Goal: Task Accomplishment & Management: Manage account settings

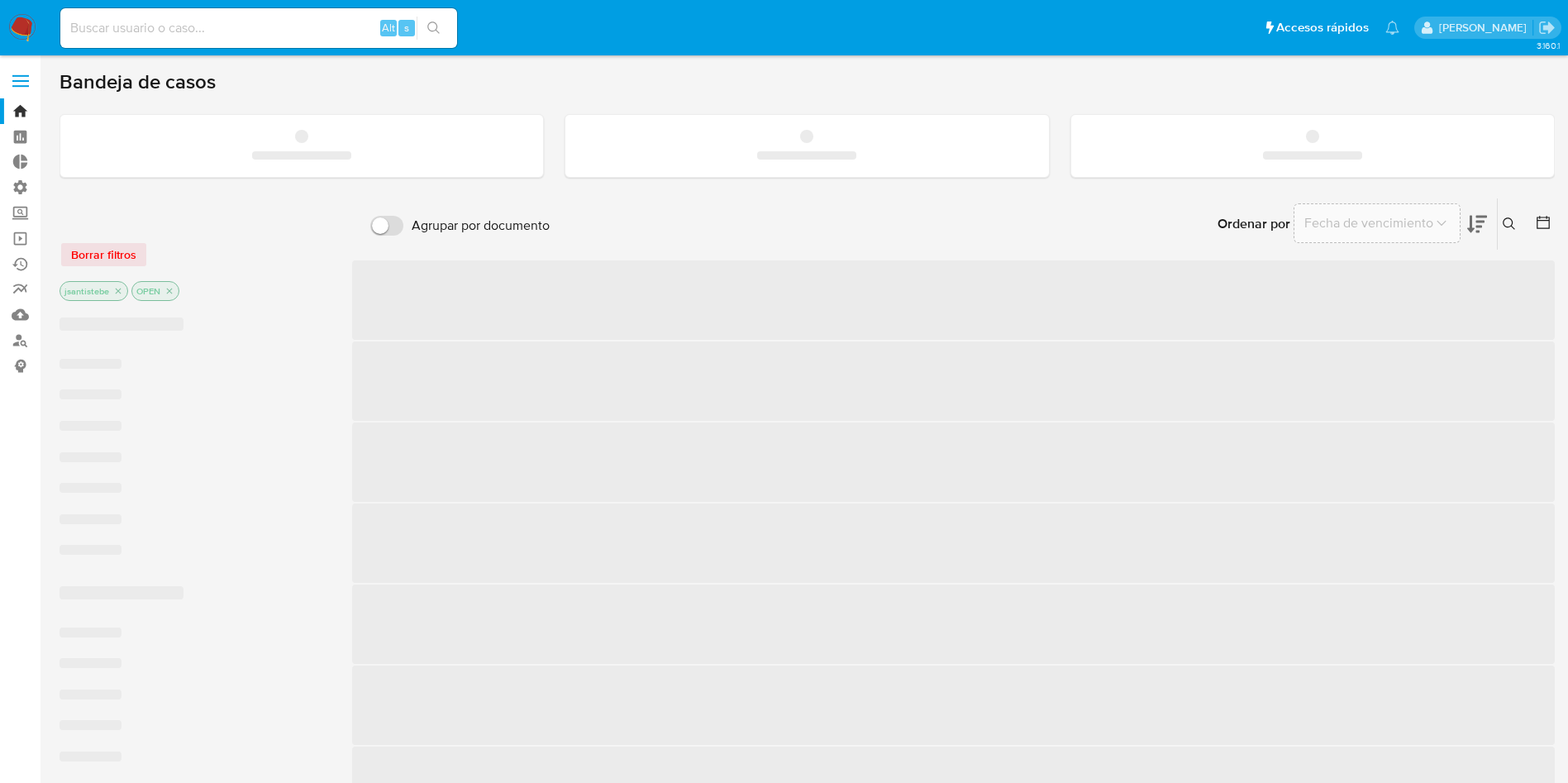
click at [20, 79] on label at bounding box center [20, 81] width 41 height 35
click at [0, 0] on input "checkbox" at bounding box center [0, 0] width 0 height 0
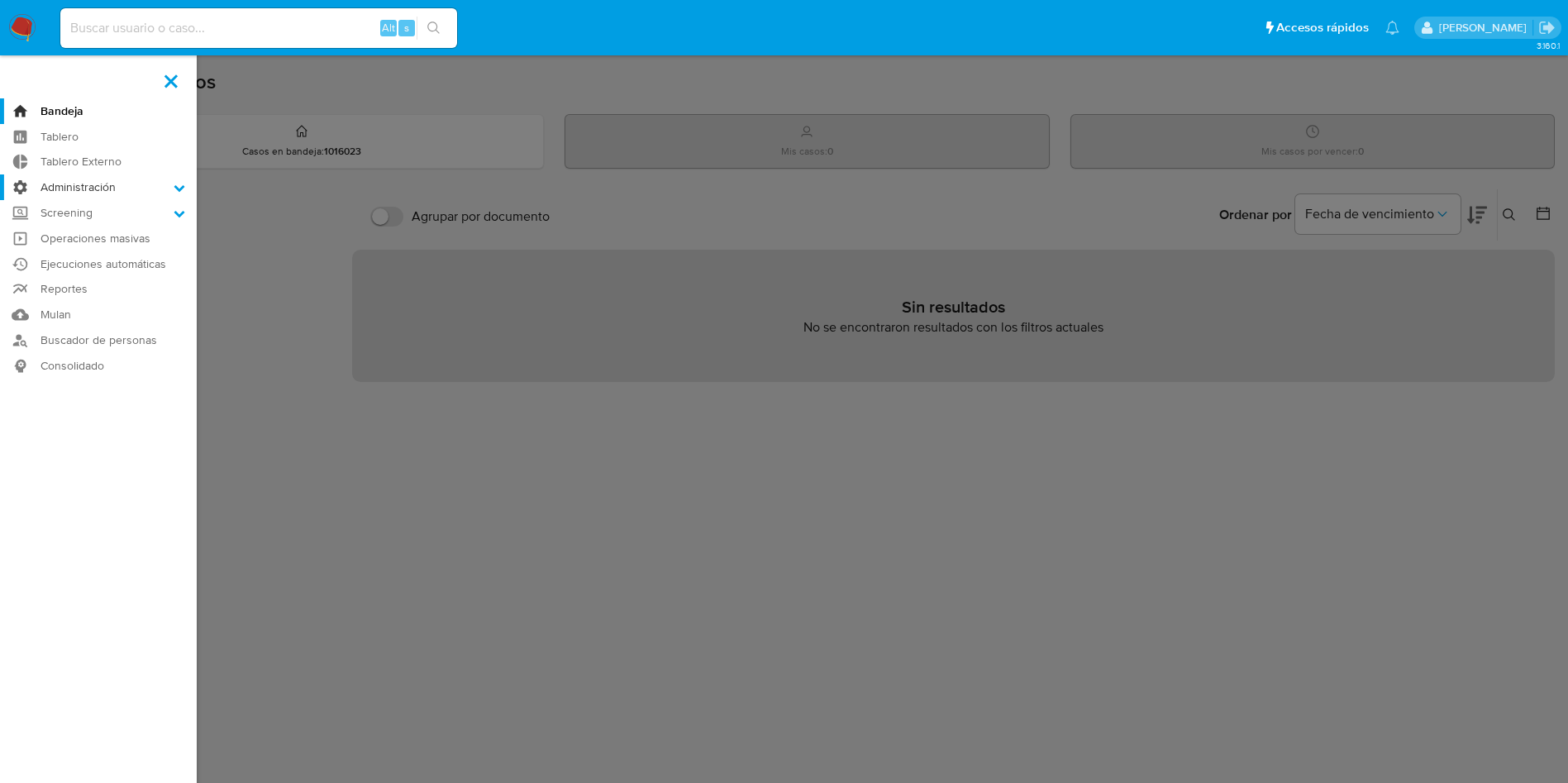
click at [103, 186] on label "Administración" at bounding box center [98, 187] width 196 height 25
click at [0, 0] on input "Administración" at bounding box center [0, 0] width 0 height 0
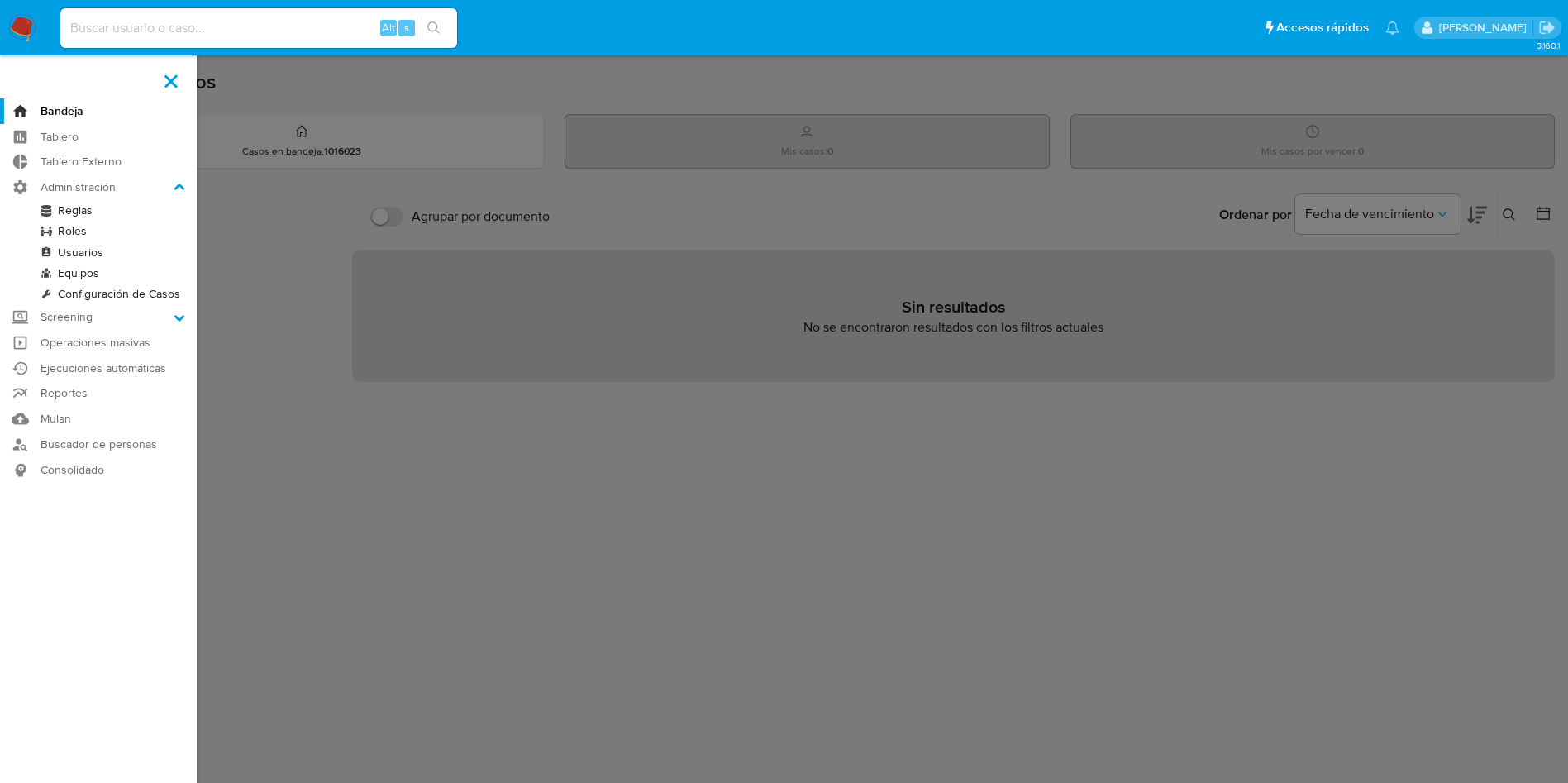
click at [73, 205] on link "Reglas" at bounding box center [98, 210] width 196 height 21
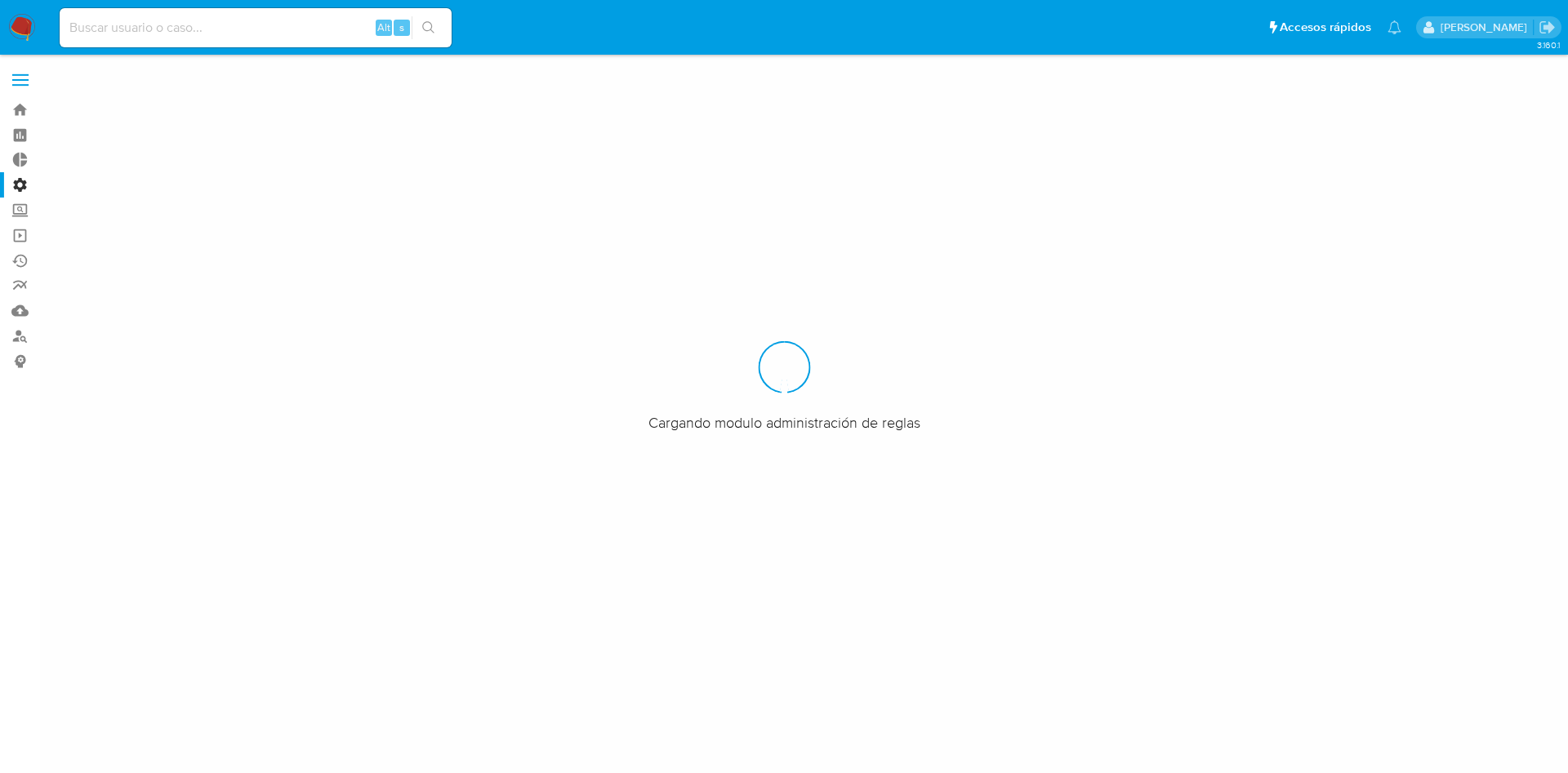
click at [10, 74] on label at bounding box center [20, 80] width 41 height 34
click at [0, 0] on input "checkbox" at bounding box center [0, 0] width 0 height 0
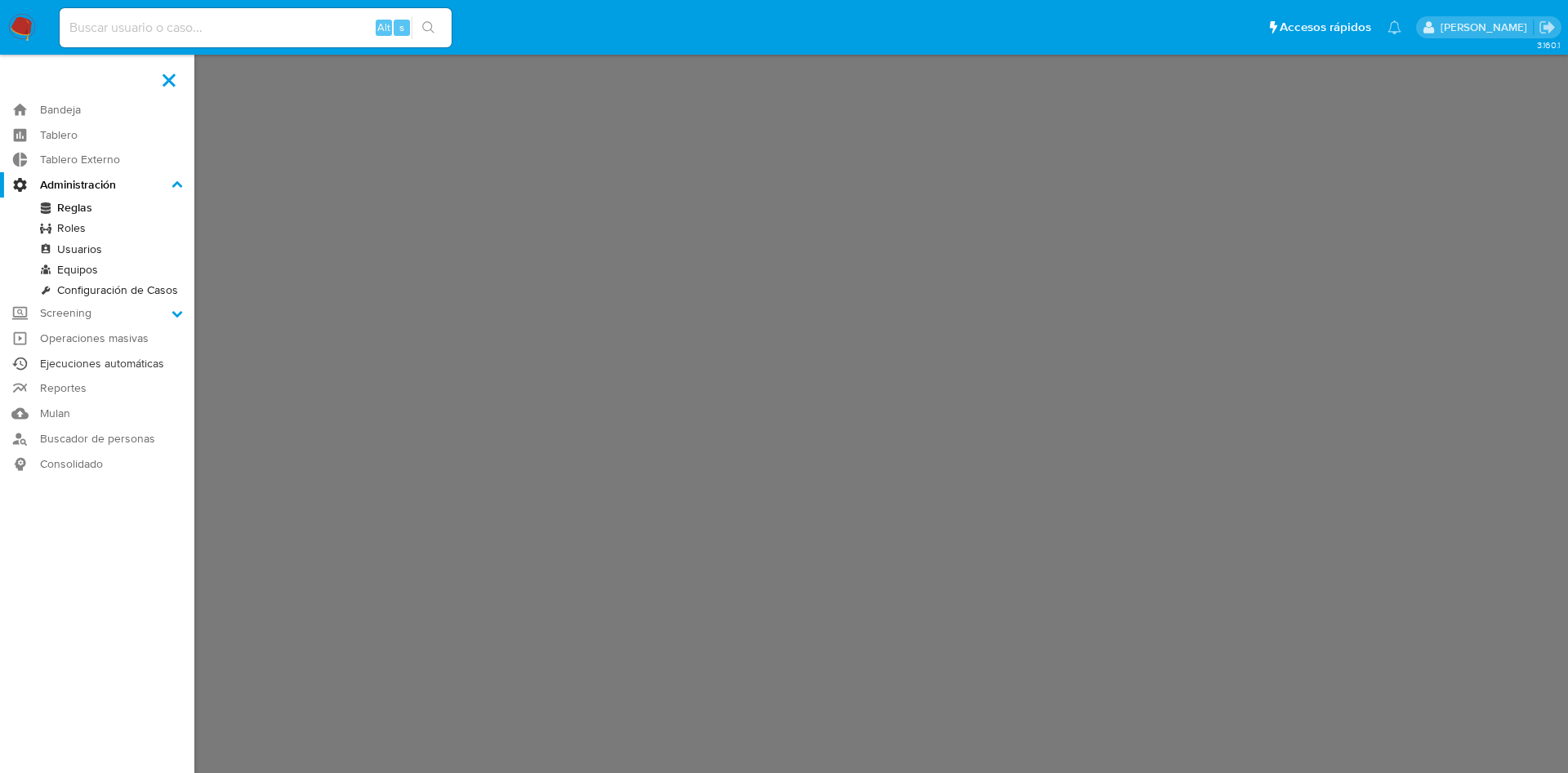
click at [88, 359] on link "Ejecuciones automáticas" at bounding box center [97, 363] width 194 height 25
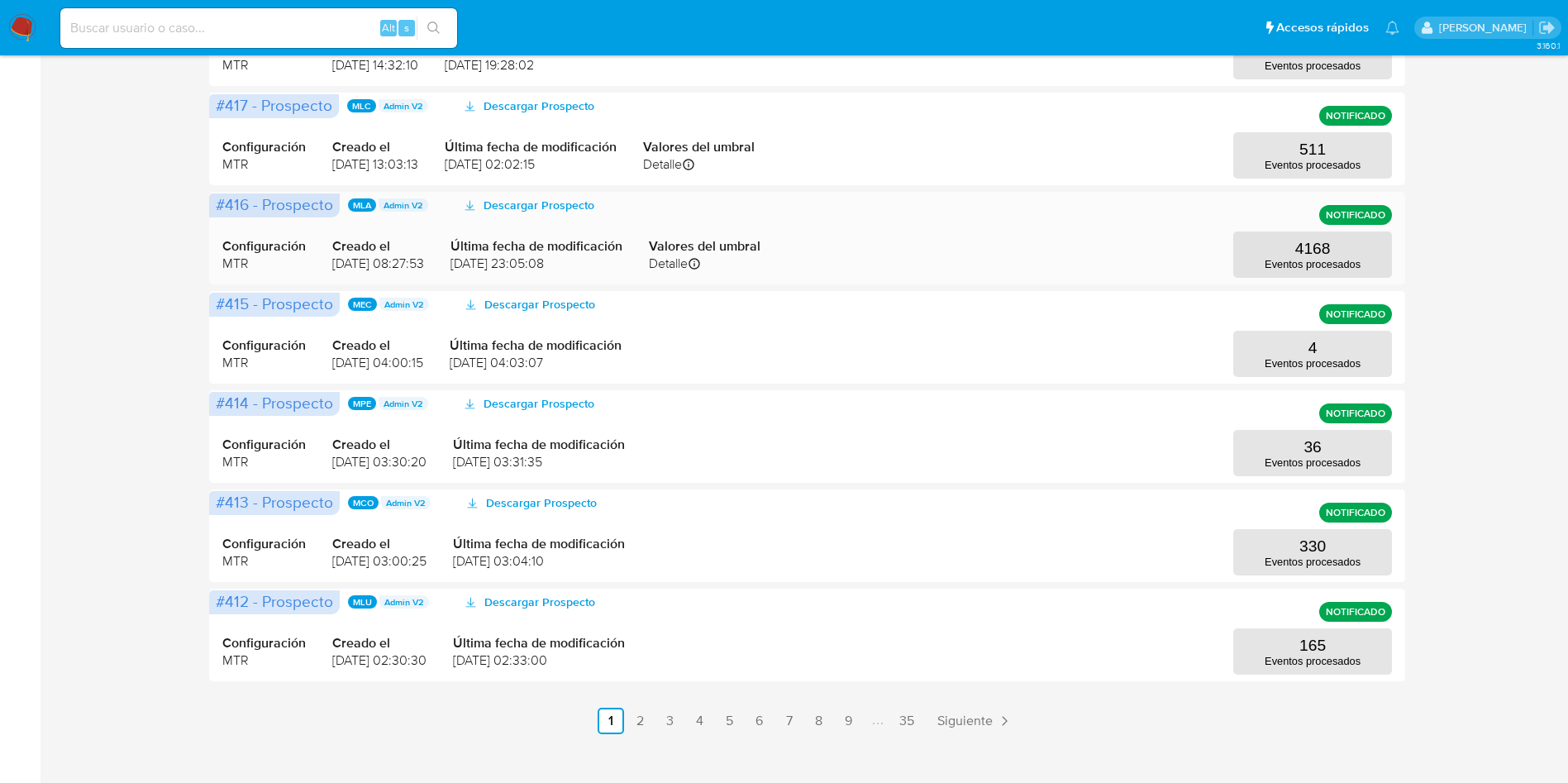
scroll to position [621, 0]
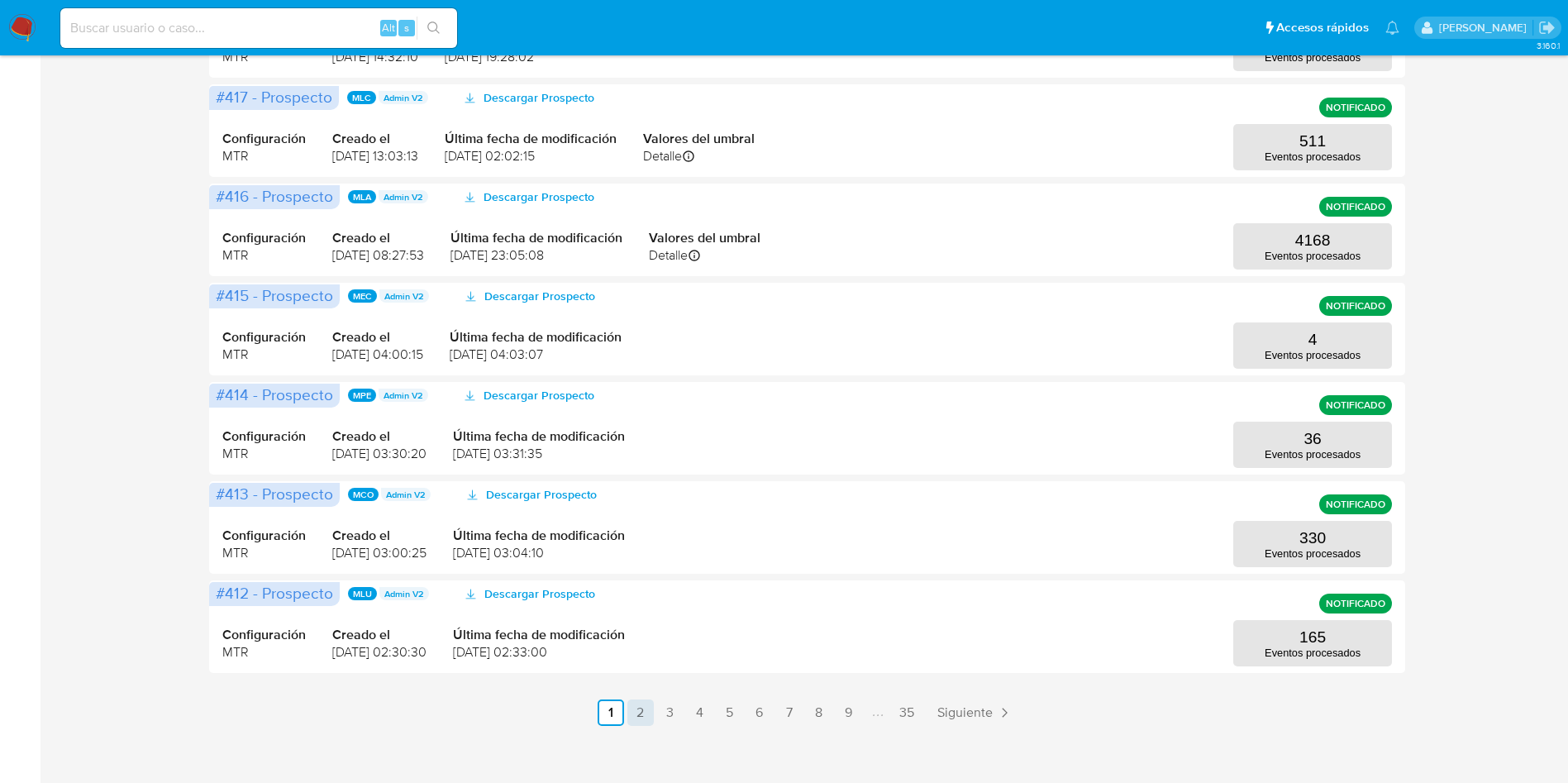
click at [636, 716] on link "2" at bounding box center [640, 713] width 26 height 26
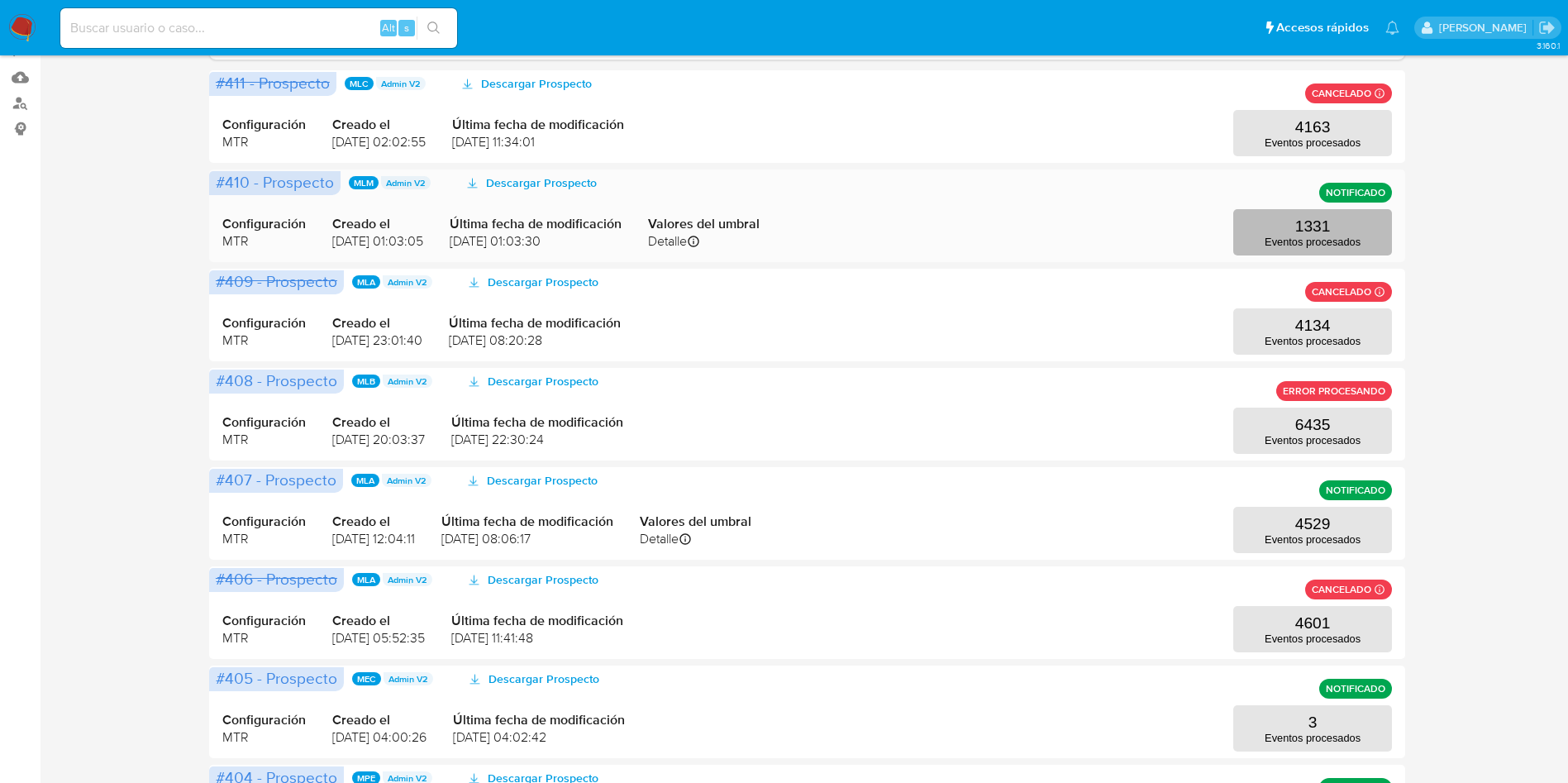
scroll to position [248, 0]
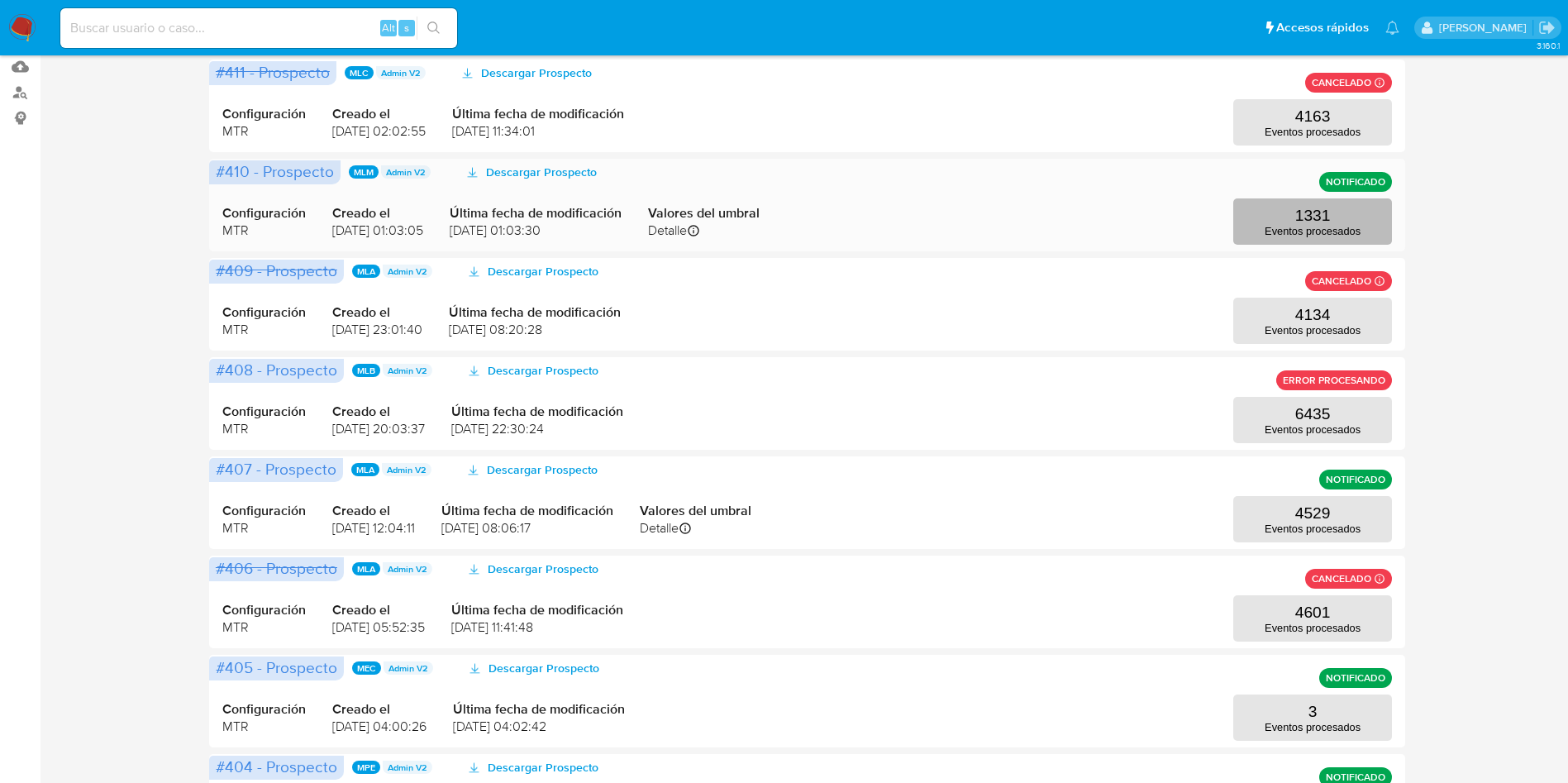
click at [1354, 201] on button "1331 Eventos procesados" at bounding box center [1313, 221] width 159 height 46
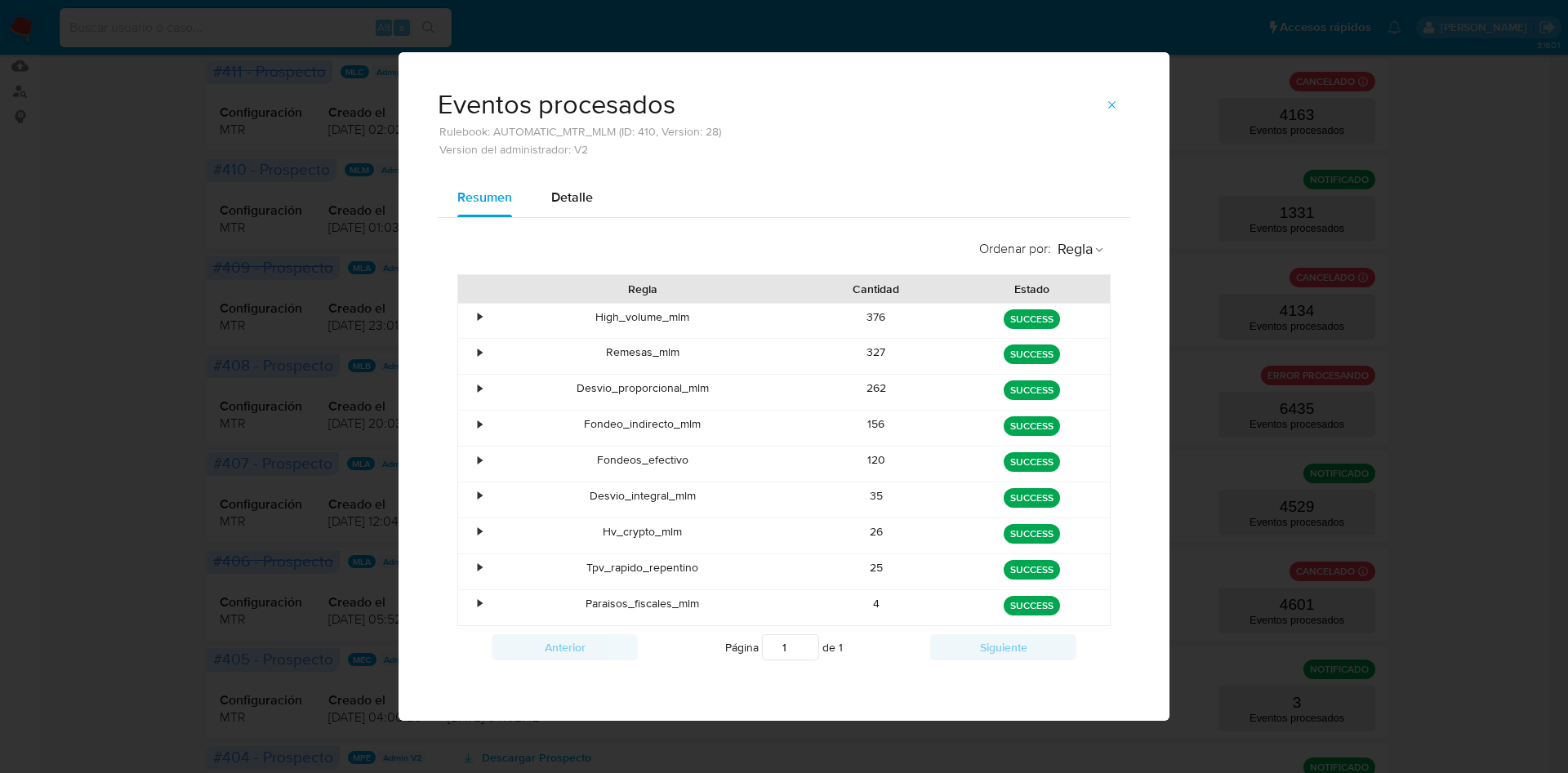
drag, startPoint x: 850, startPoint y: 452, endPoint x: 893, endPoint y: 462, distance: 44.1
click at [893, 462] on div "120" at bounding box center [877, 464] width 156 height 35
click at [1115, 109] on icon "button" at bounding box center [1112, 105] width 13 height 13
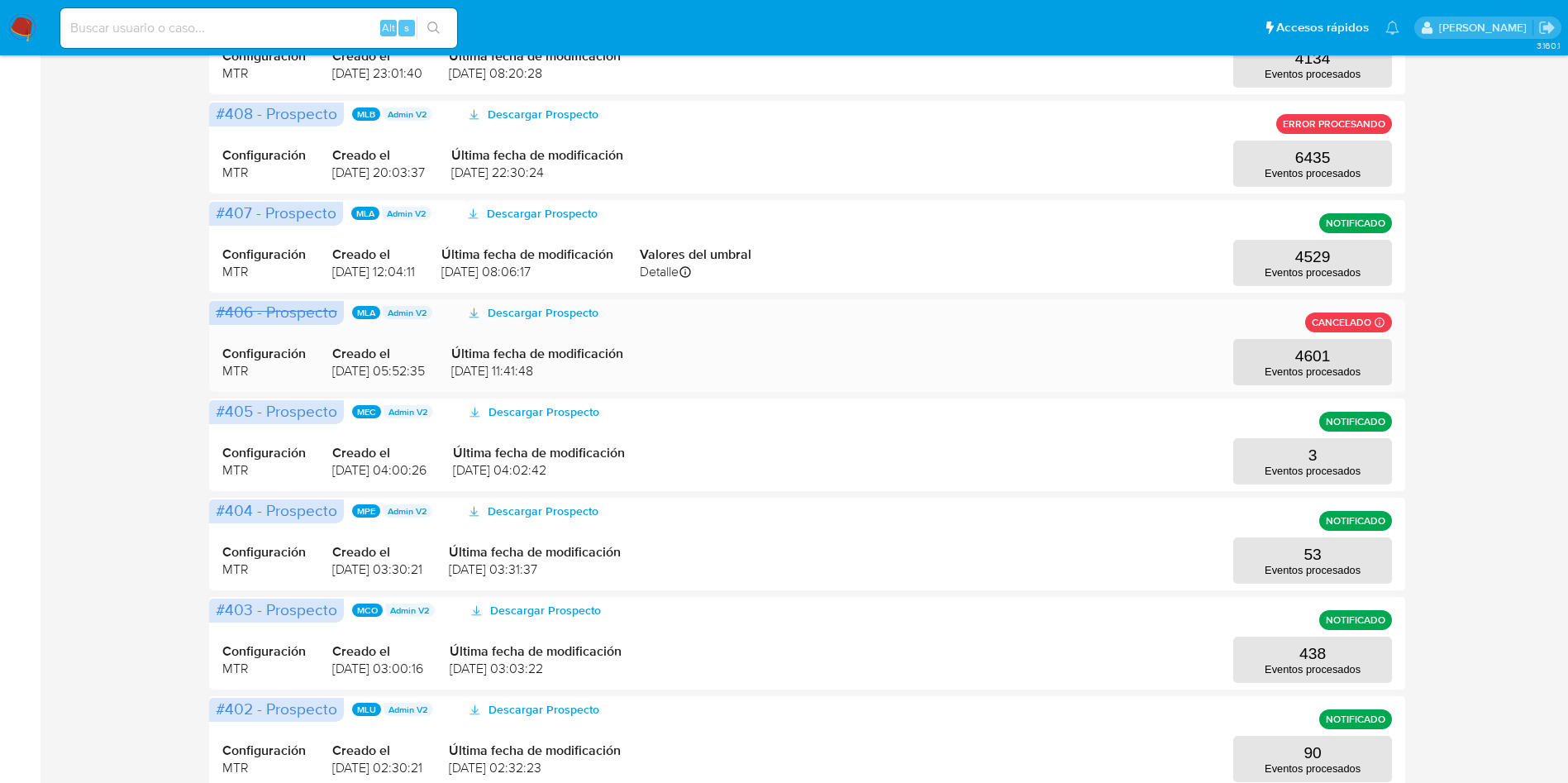
scroll to position [621, 0]
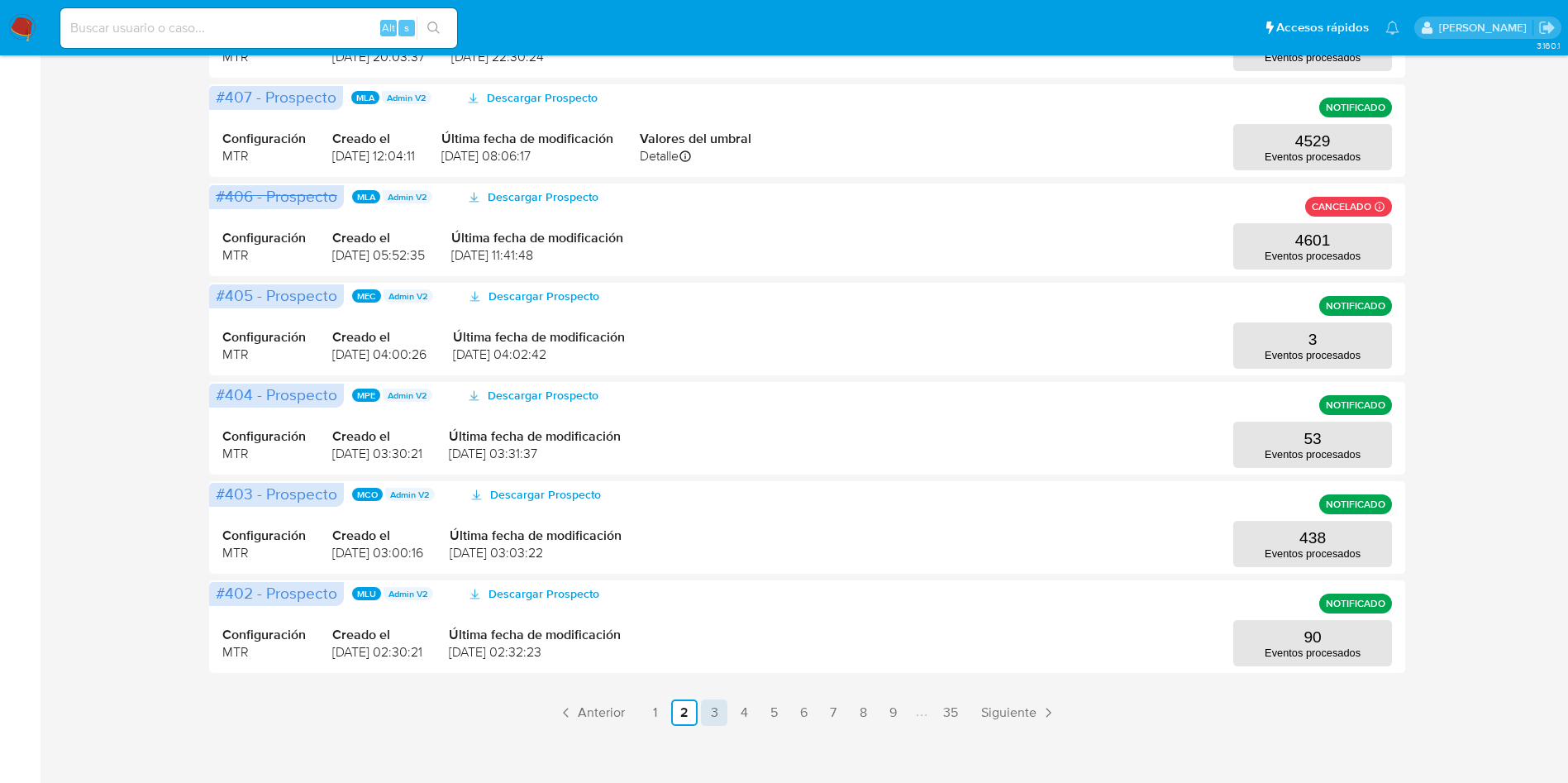
click at [720, 713] on link "3" at bounding box center [714, 713] width 26 height 26
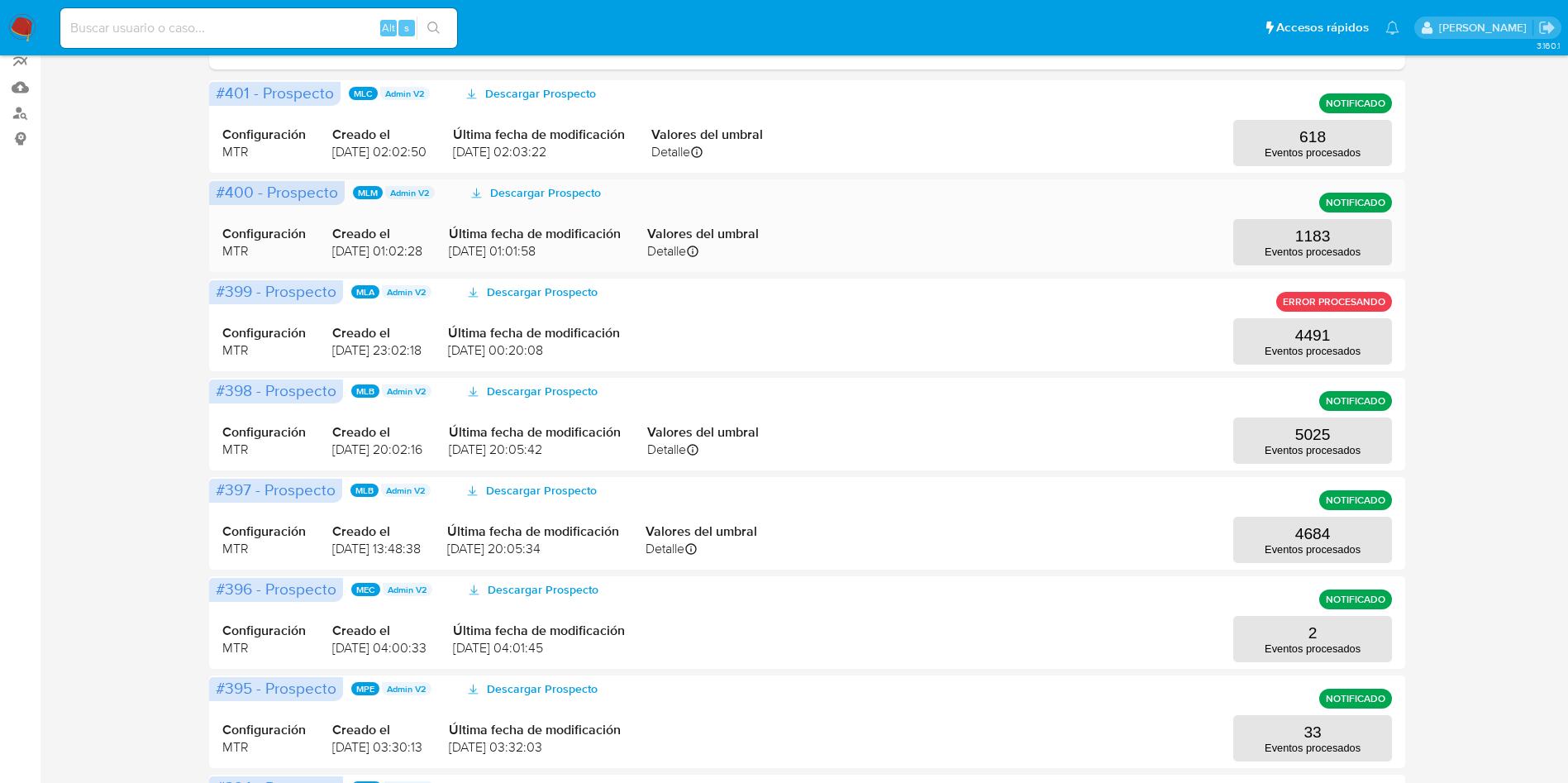
scroll to position [124, 0]
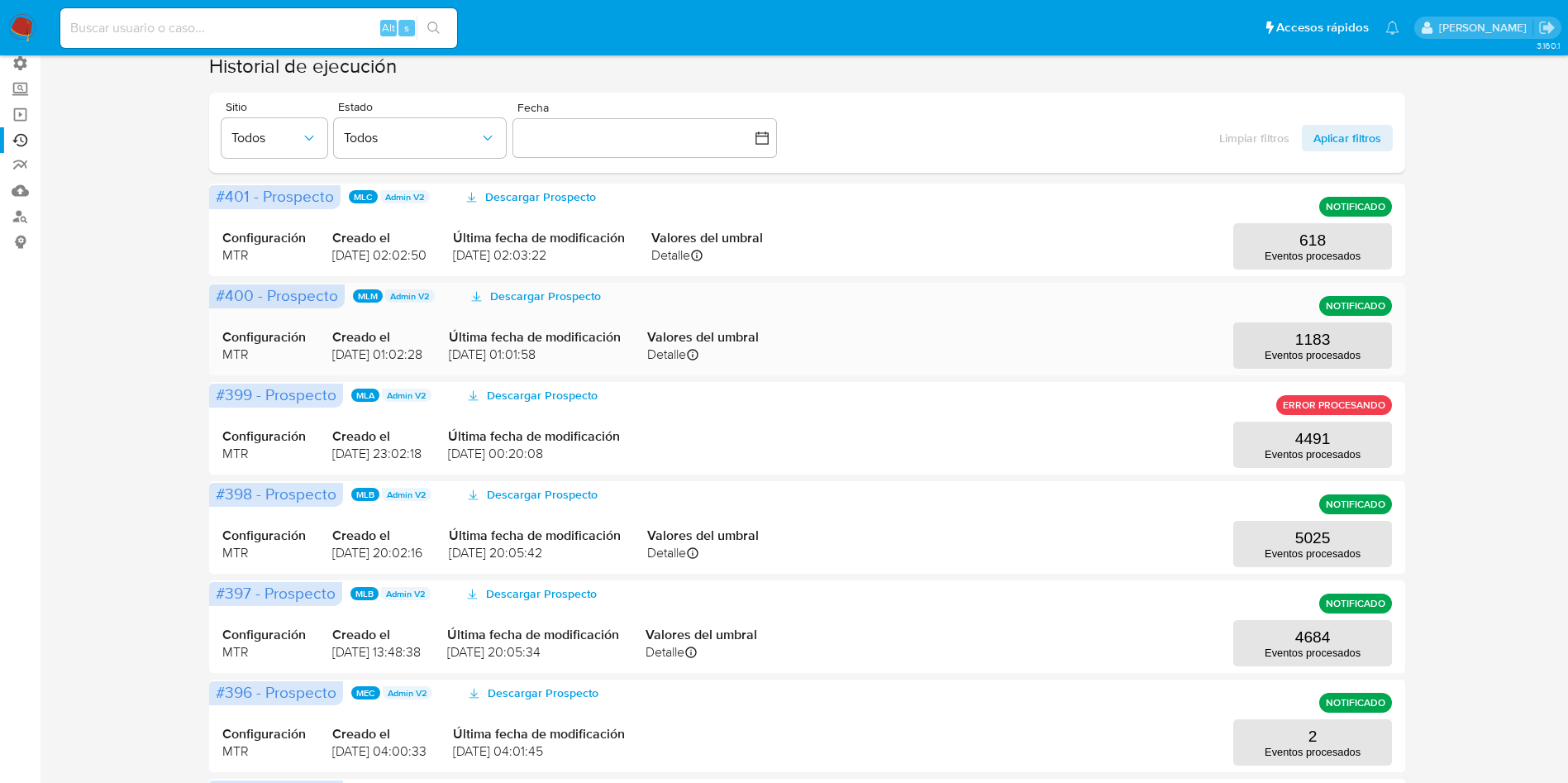
click at [1328, 317] on div "Configuración MTR Creado el [DATE] 01:02:28 Última fecha de modificación [DATE]…" at bounding box center [807, 329] width 1170 height 79
click at [1322, 353] on p "Eventos procesados" at bounding box center [1313, 355] width 96 height 12
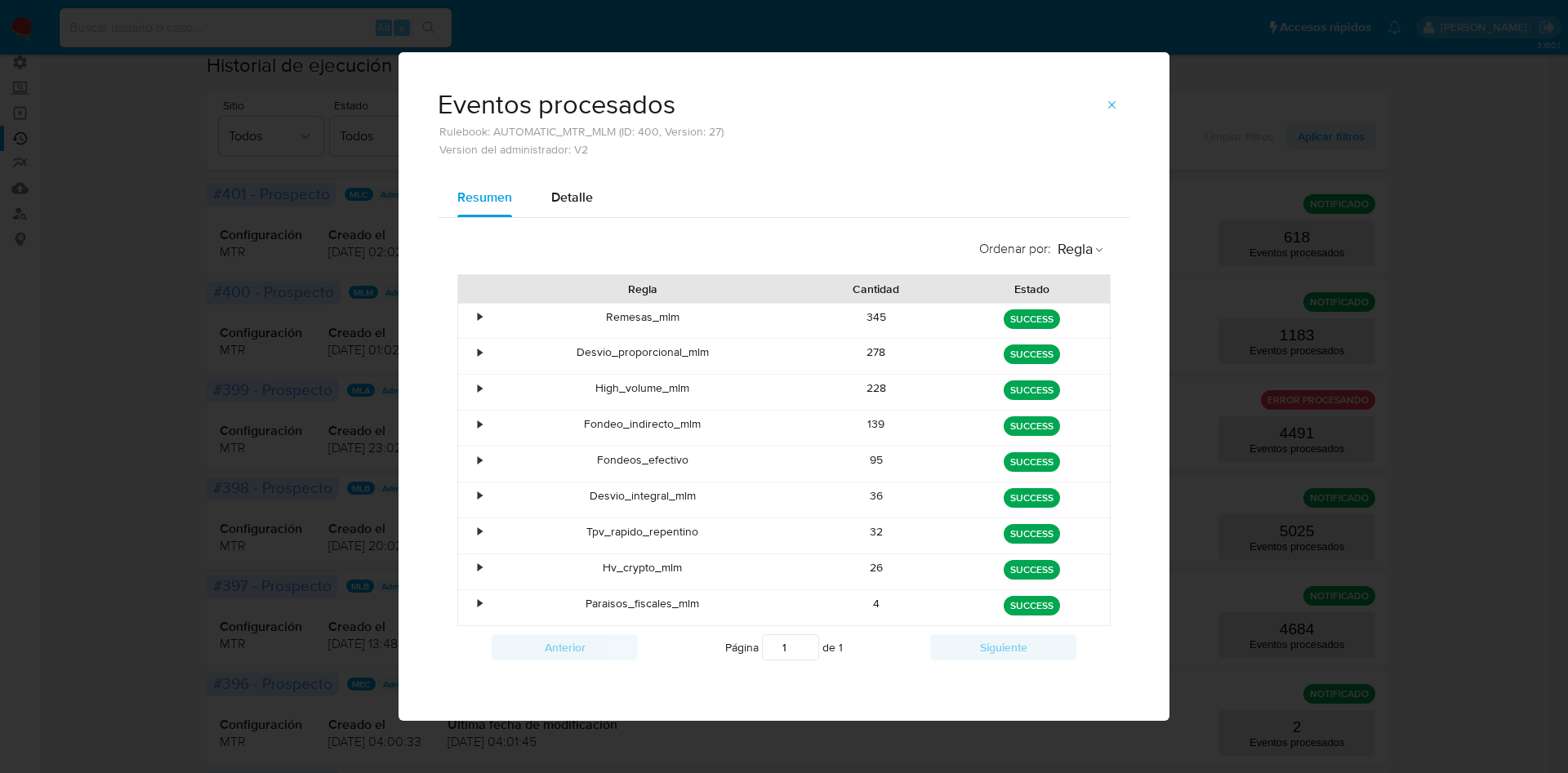
drag, startPoint x: 865, startPoint y: 458, endPoint x: 911, endPoint y: 452, distance: 46.4
click at [910, 466] on div "95" at bounding box center [877, 464] width 156 height 35
click at [1113, 109] on icon "button" at bounding box center [1112, 105] width 13 height 13
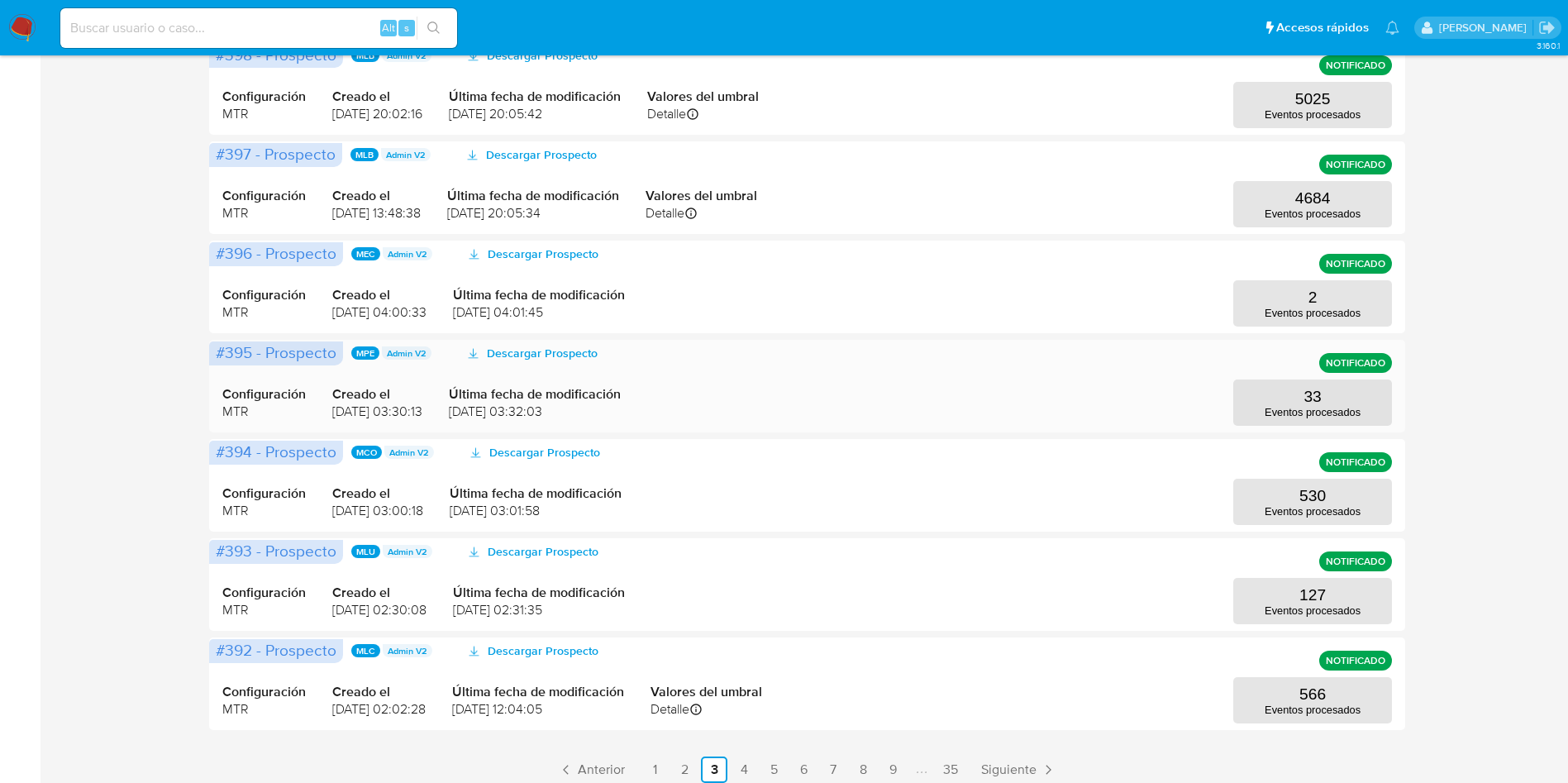
scroll to position [621, 0]
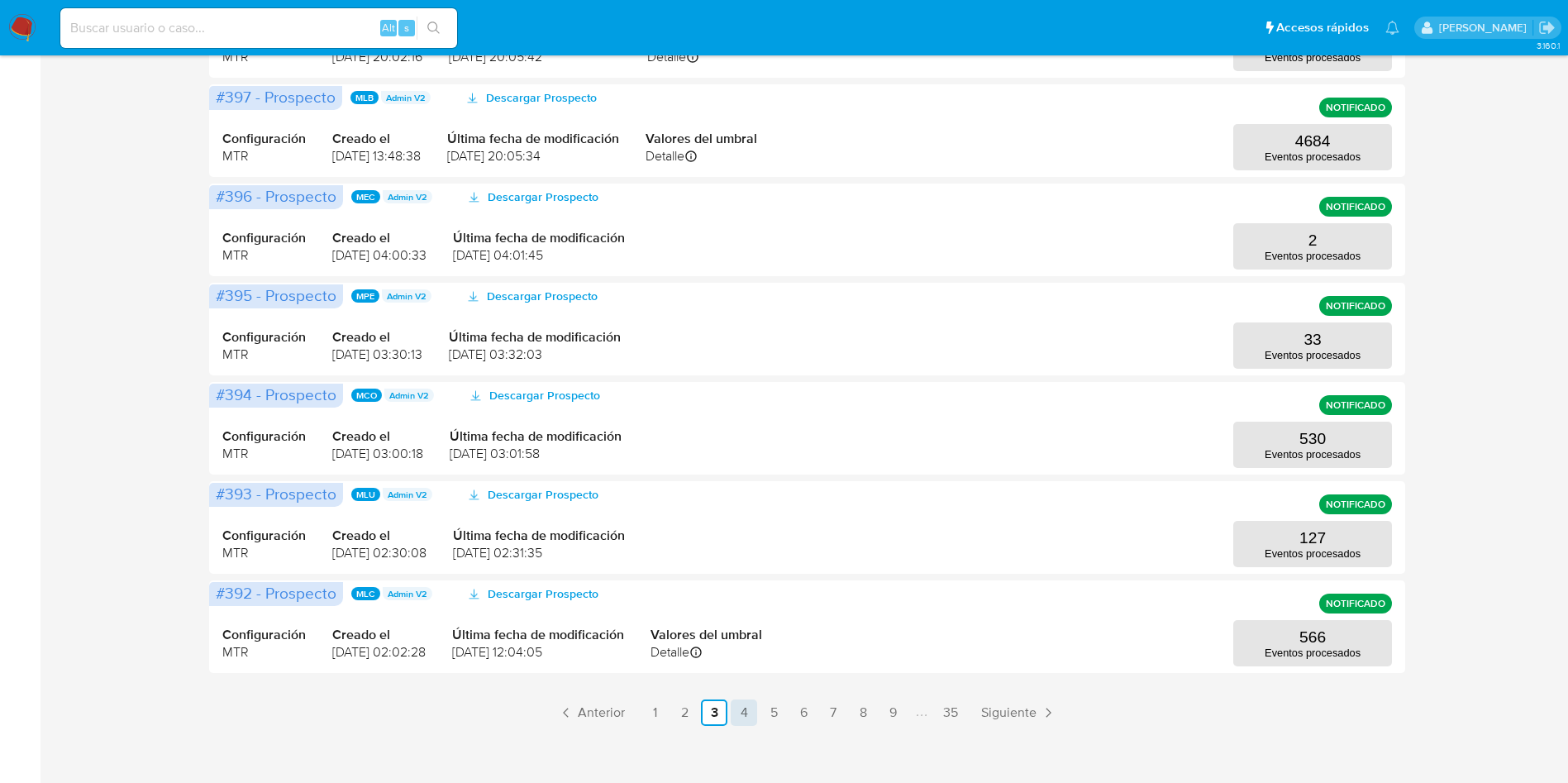
click at [735, 712] on link "4" at bounding box center [744, 713] width 26 height 26
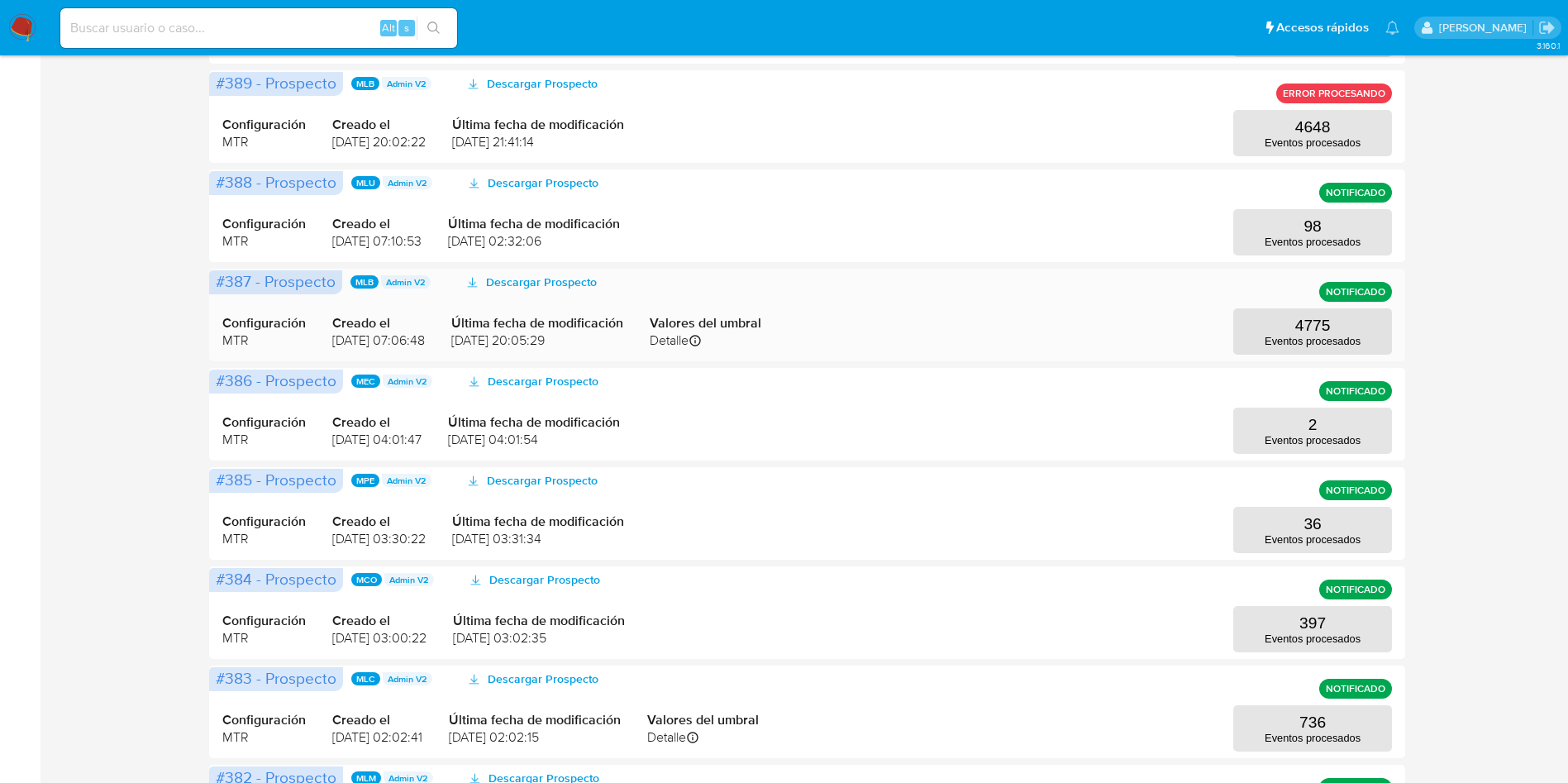
scroll to position [0, 0]
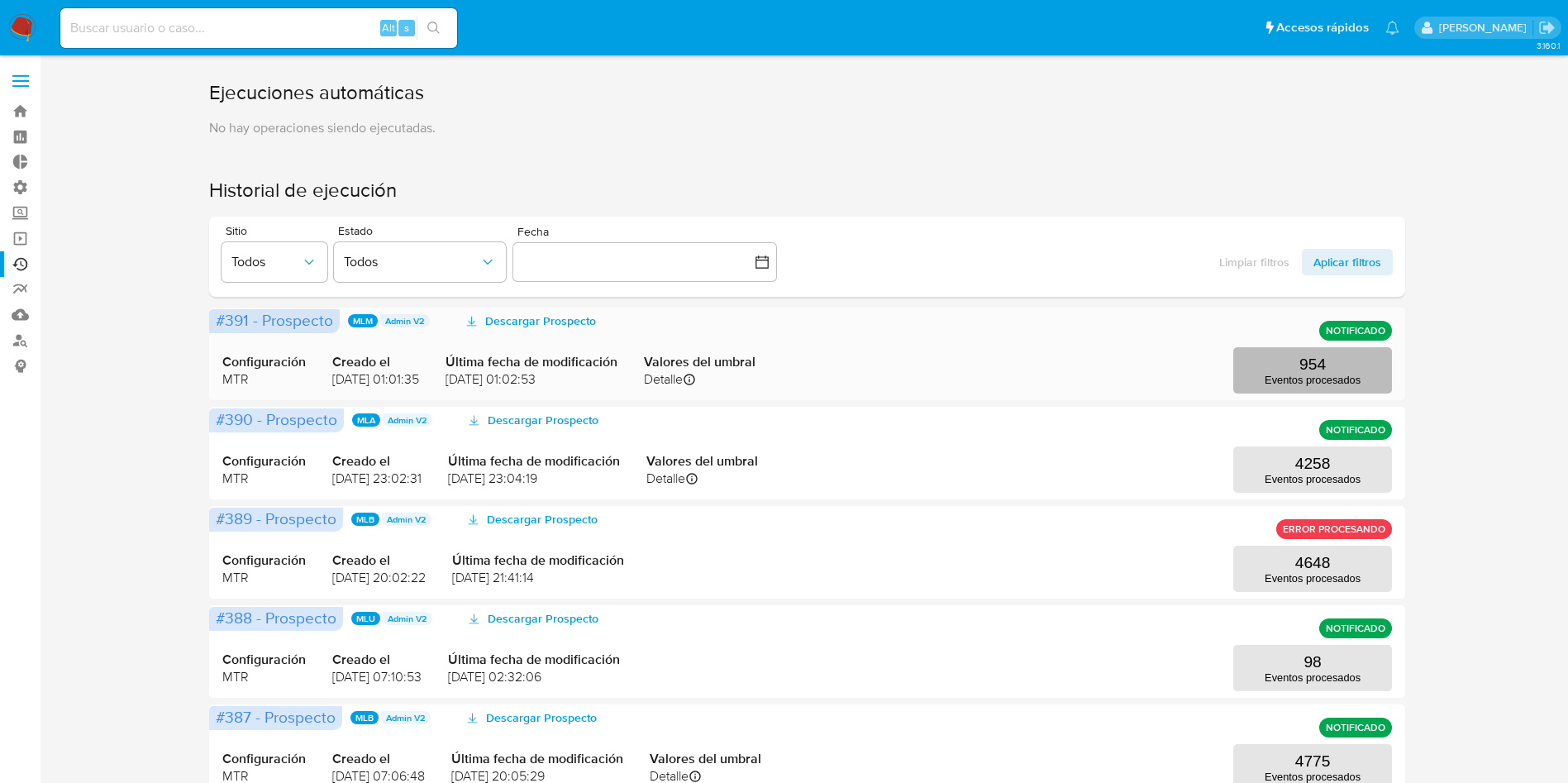
click at [1327, 363] on button "954 Eventos procesados" at bounding box center [1313, 370] width 159 height 46
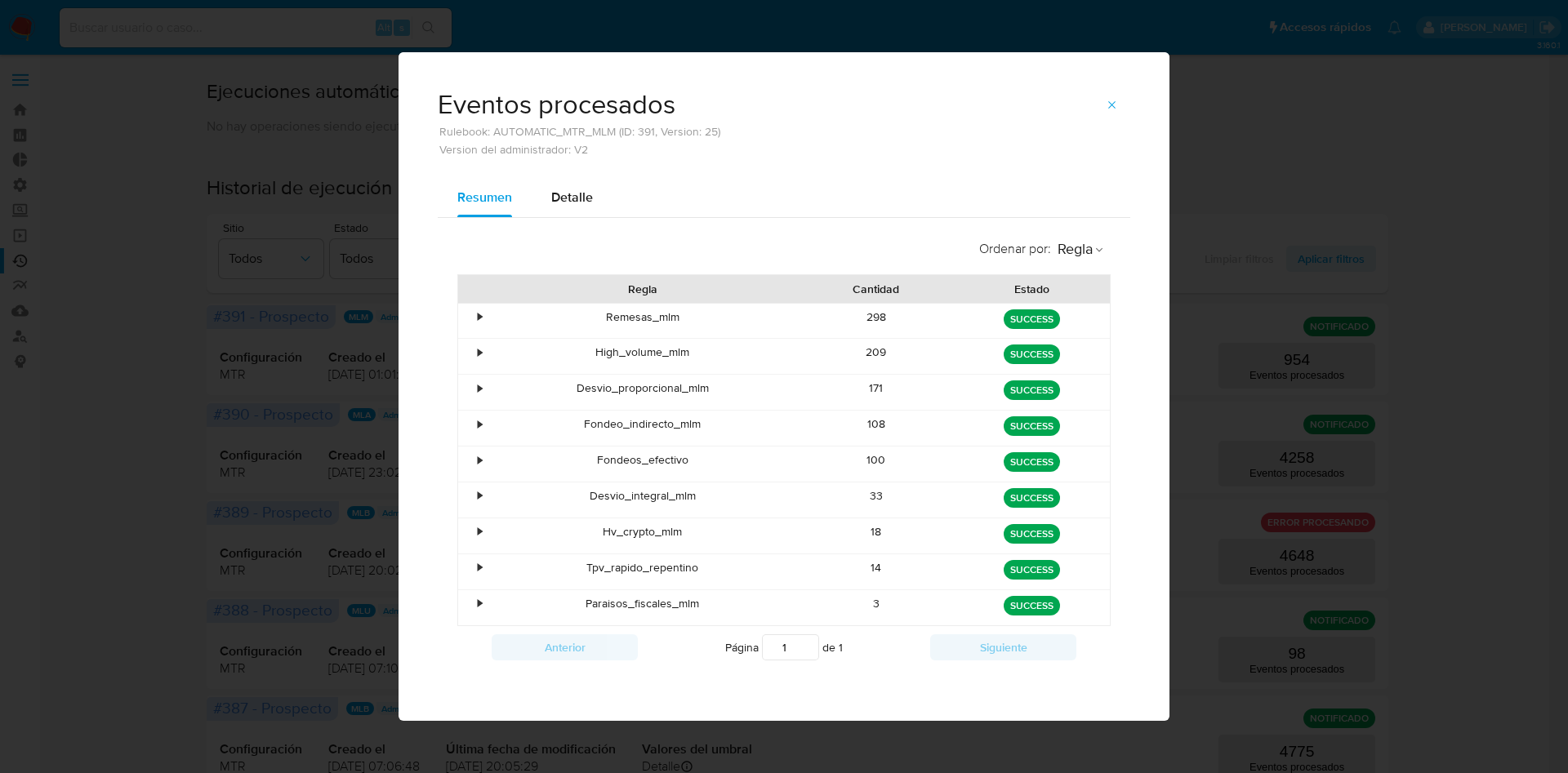
drag, startPoint x: 894, startPoint y: 465, endPoint x: 926, endPoint y: 469, distance: 32.2
click at [926, 469] on div "100" at bounding box center [877, 464] width 156 height 35
click at [1118, 102] on icon "button" at bounding box center [1112, 105] width 13 height 13
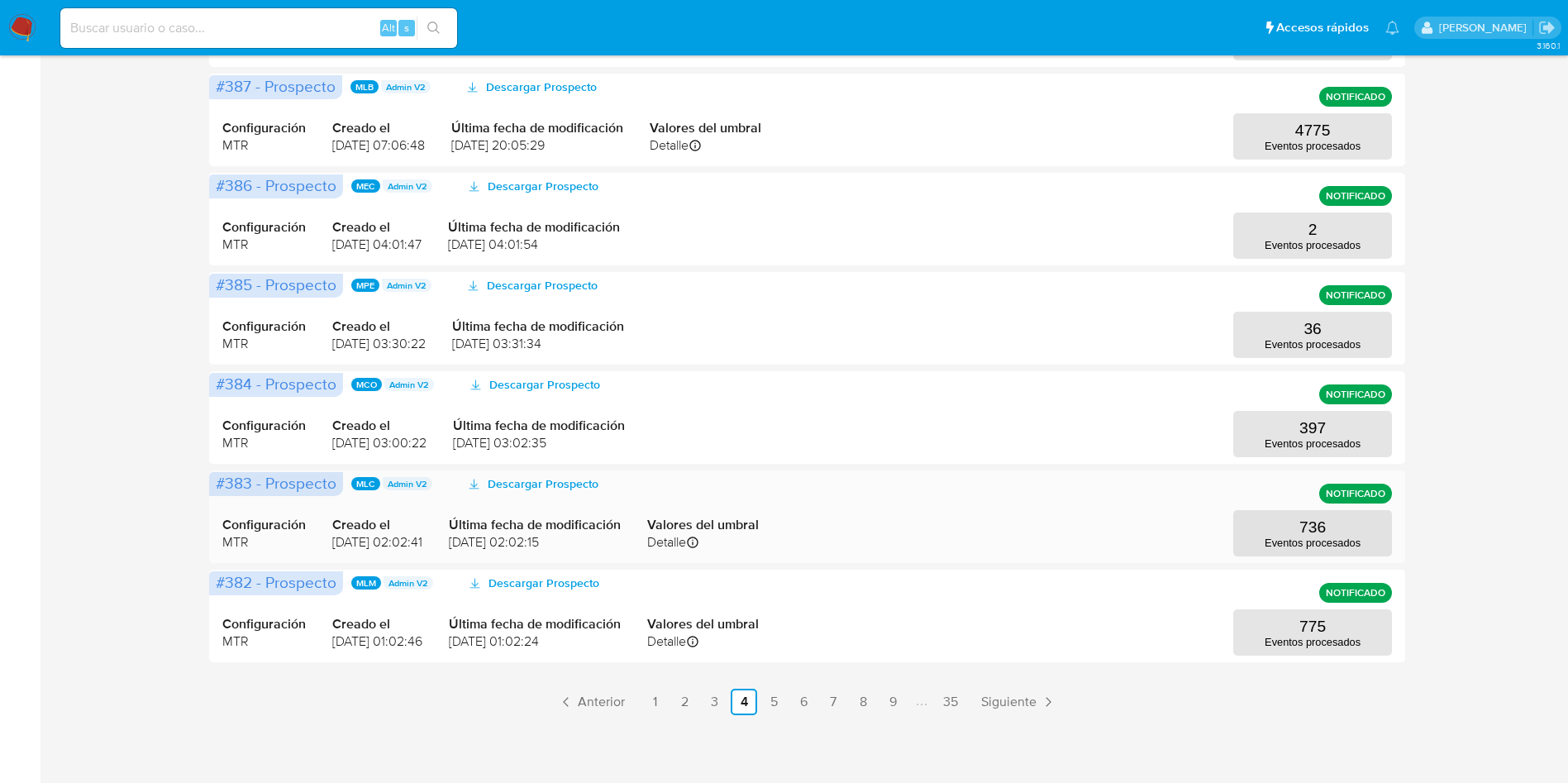
scroll to position [634, 0]
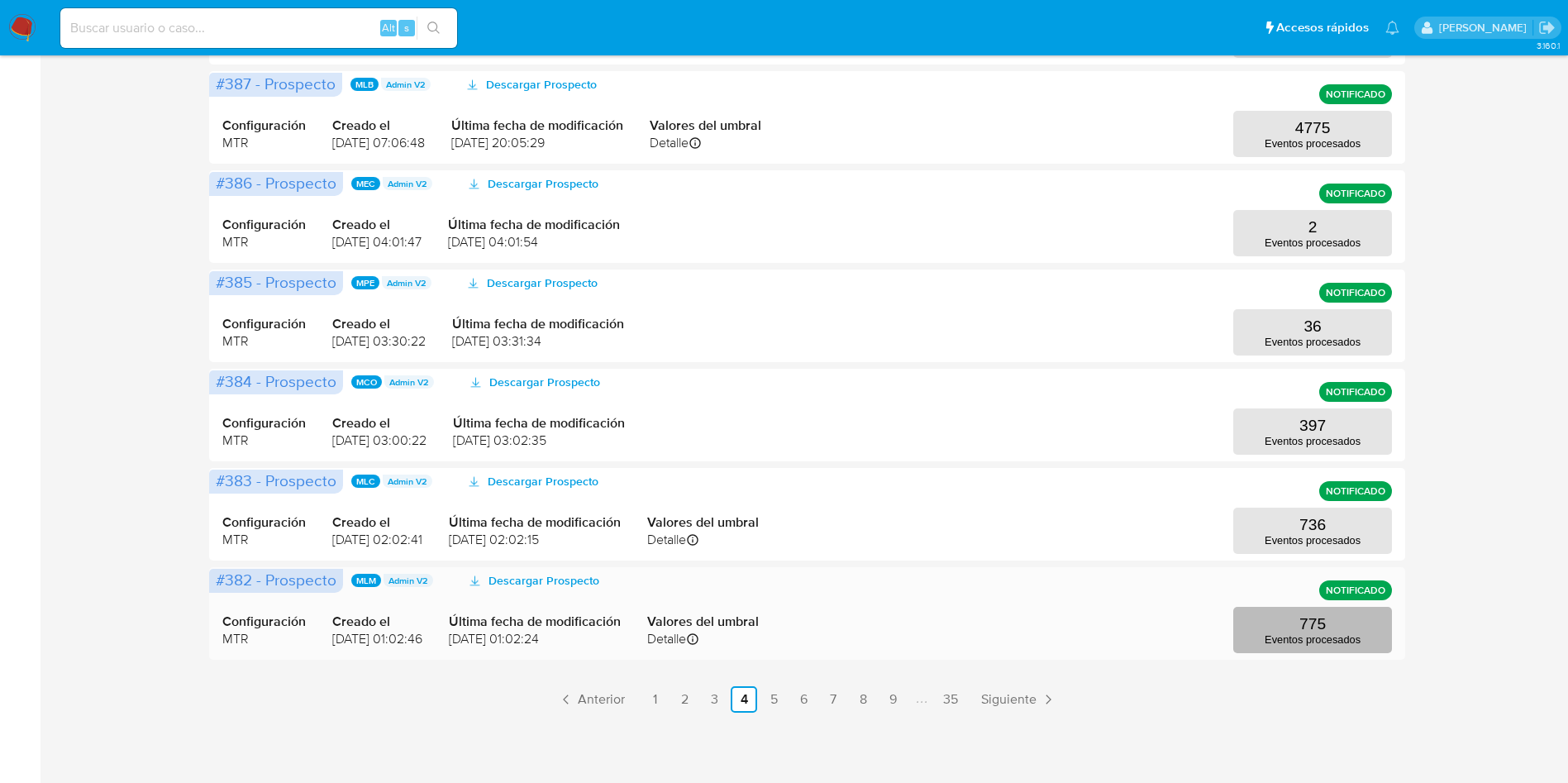
click at [1298, 618] on button "775 Eventos procesados" at bounding box center [1313, 629] width 159 height 46
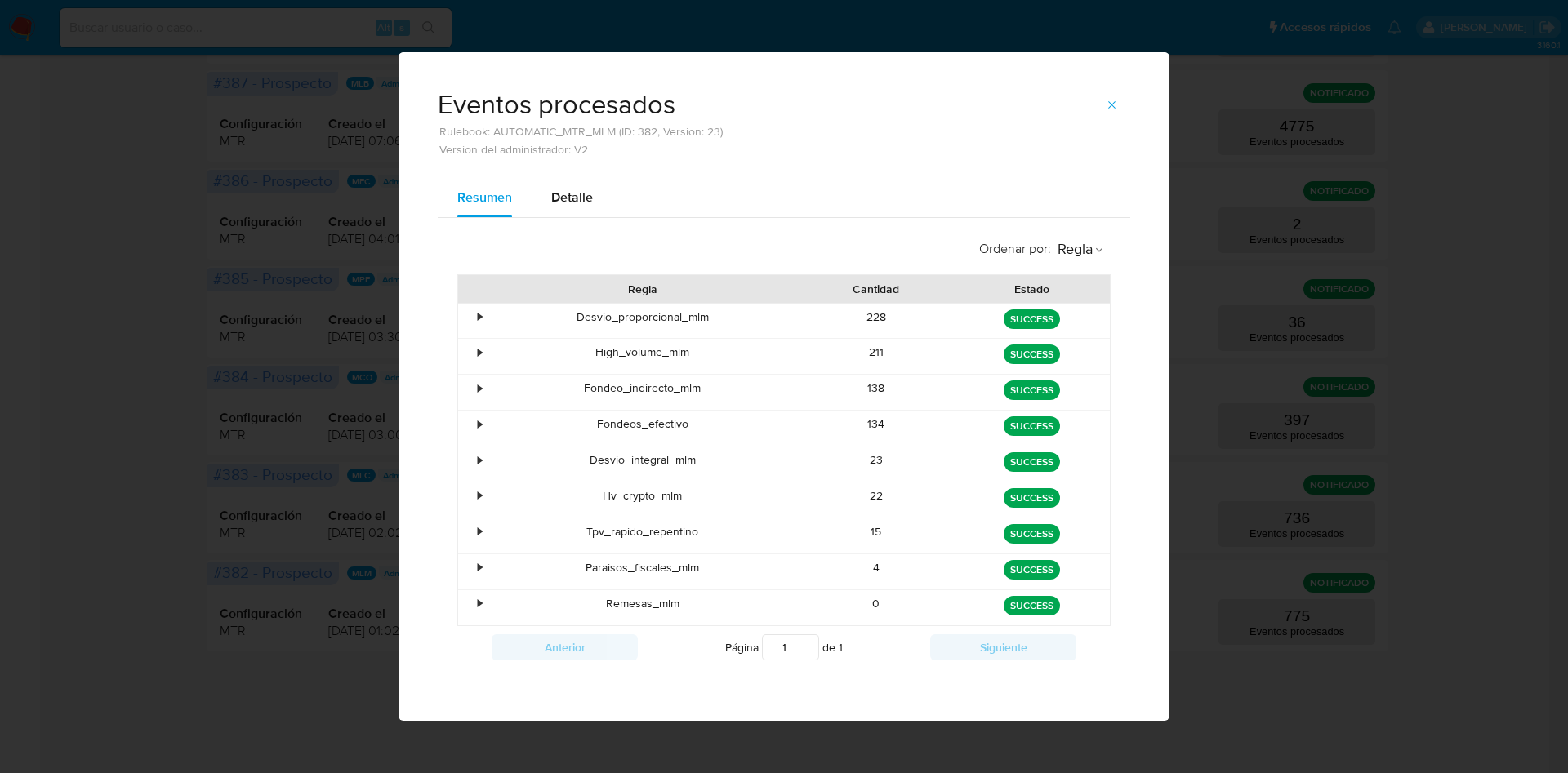
drag, startPoint x: 910, startPoint y: 426, endPoint x: 926, endPoint y: 423, distance: 16.3
click at [924, 424] on div "134" at bounding box center [877, 428] width 156 height 35
click at [1109, 109] on icon "button" at bounding box center [1112, 105] width 13 height 13
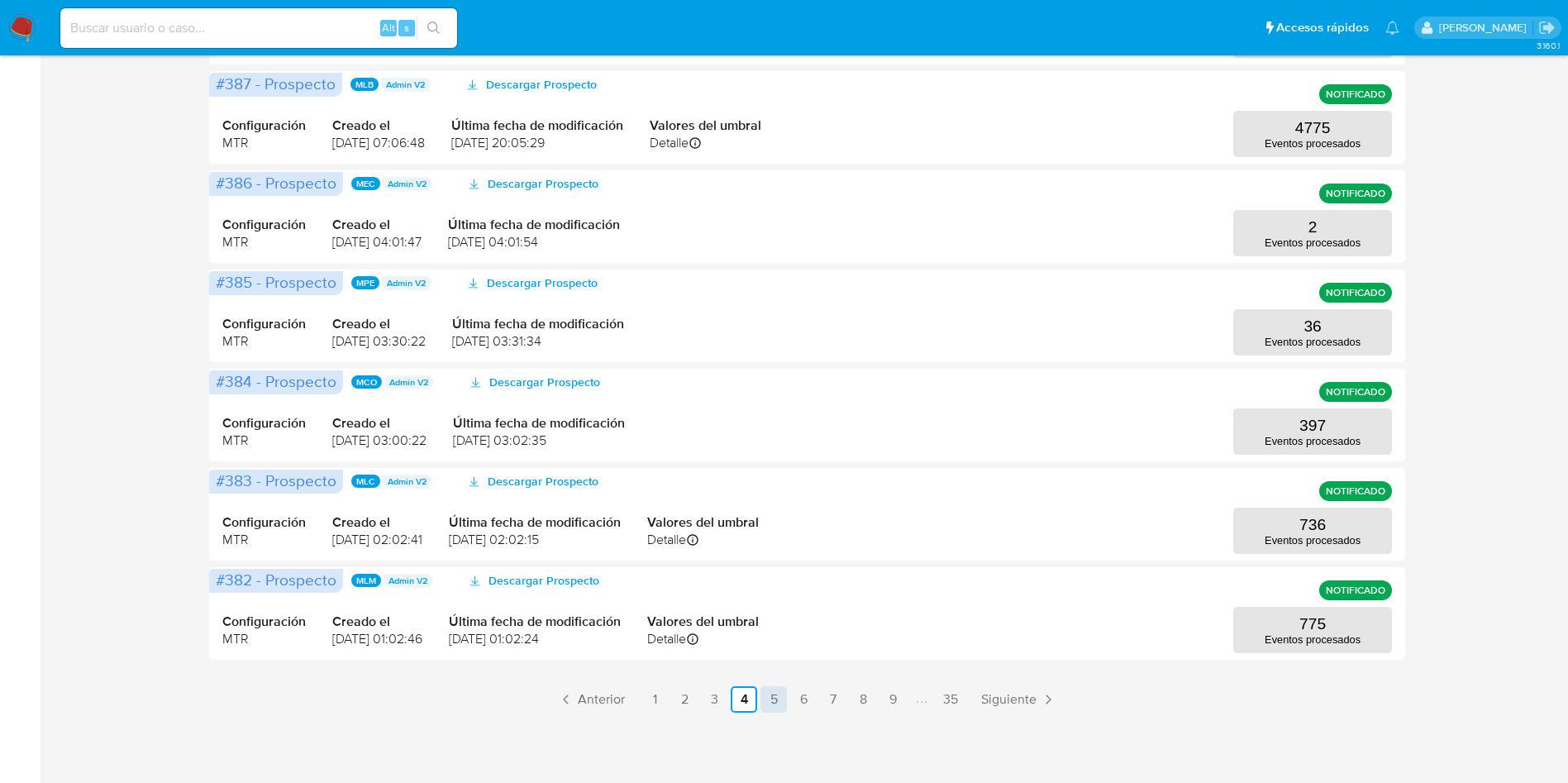
click at [775, 699] on link "5" at bounding box center [774, 699] width 26 height 26
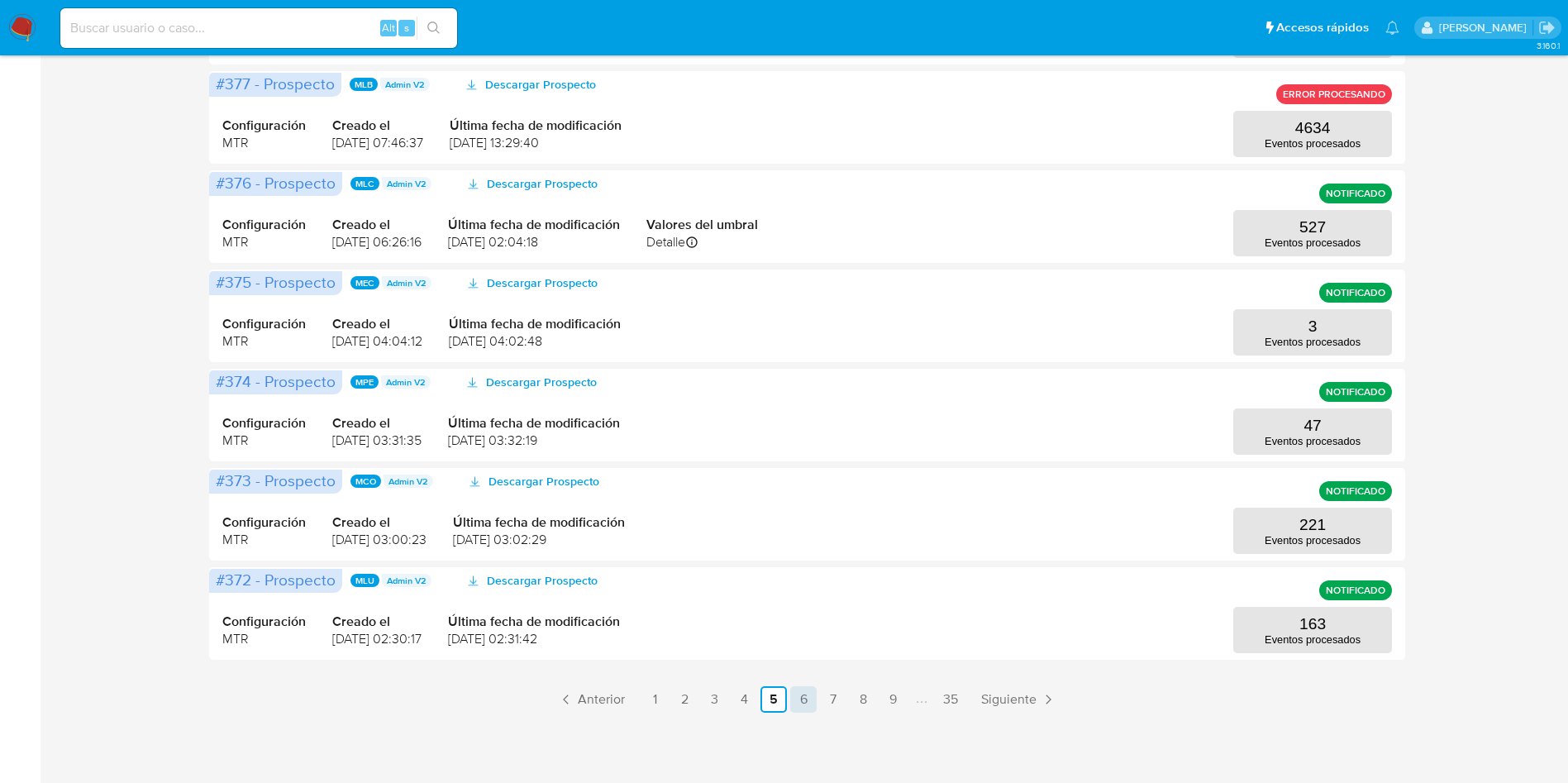
click at [795, 692] on link "6" at bounding box center [804, 699] width 26 height 26
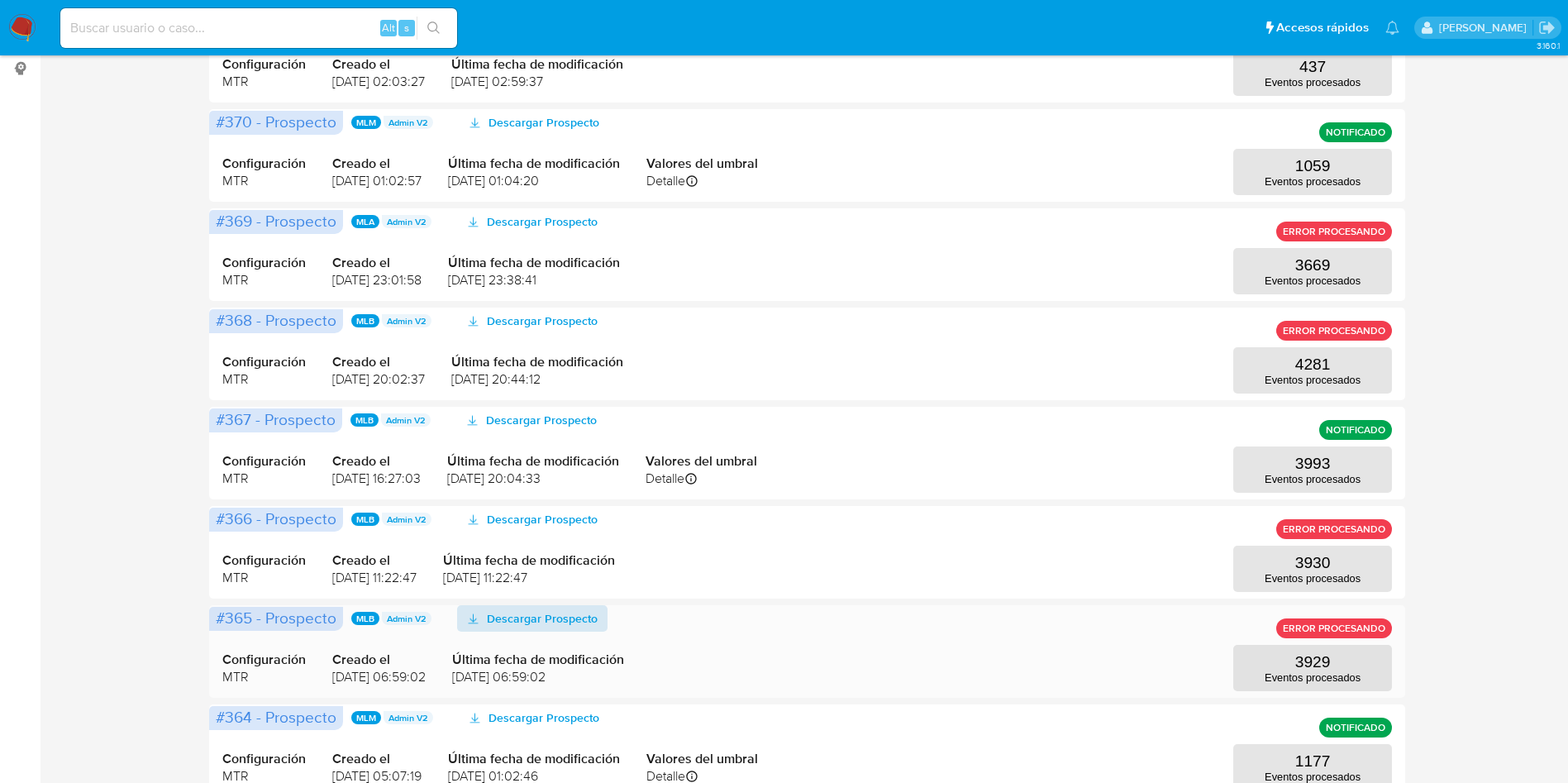
scroll to position [13, 0]
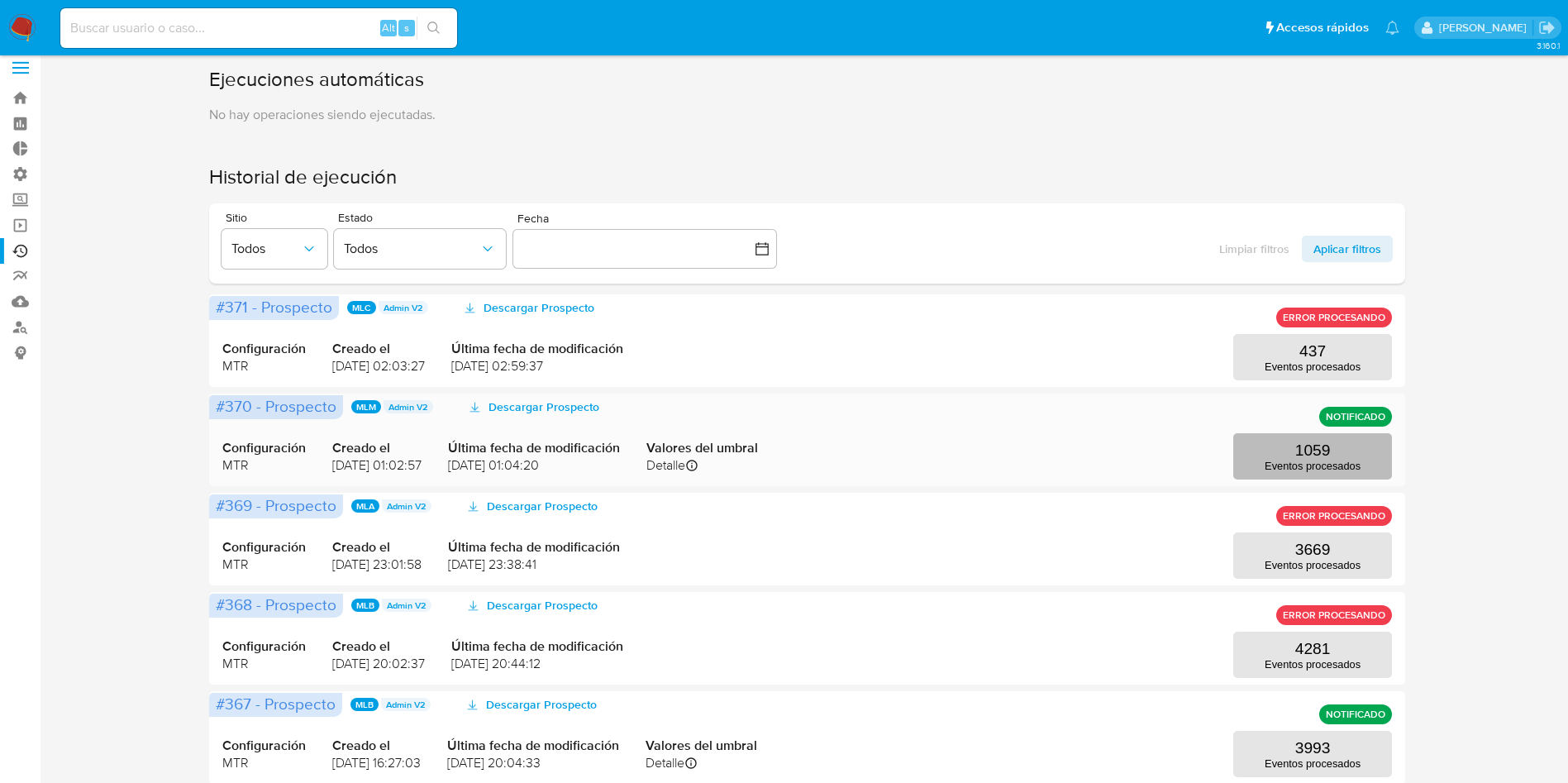
click at [1274, 433] on button "1059 Eventos procesados" at bounding box center [1313, 456] width 159 height 46
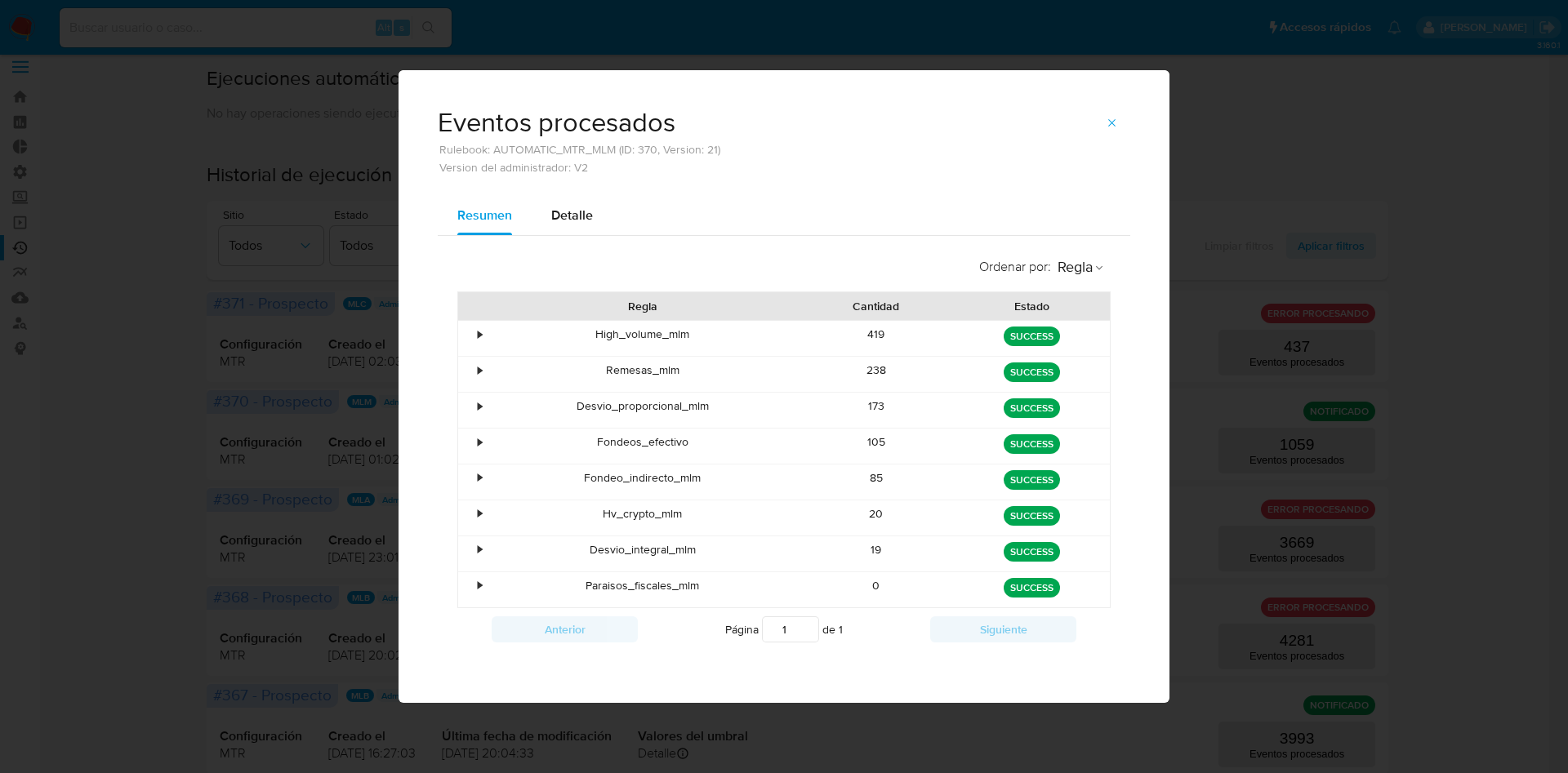
drag, startPoint x: 869, startPoint y: 443, endPoint x: 979, endPoint y: 442, distance: 110.0
click at [977, 445] on div "• Fondeos_efectivo 105 green SUCCESS" at bounding box center [784, 446] width 652 height 35
click at [1110, 119] on icon "button" at bounding box center [1112, 122] width 13 height 13
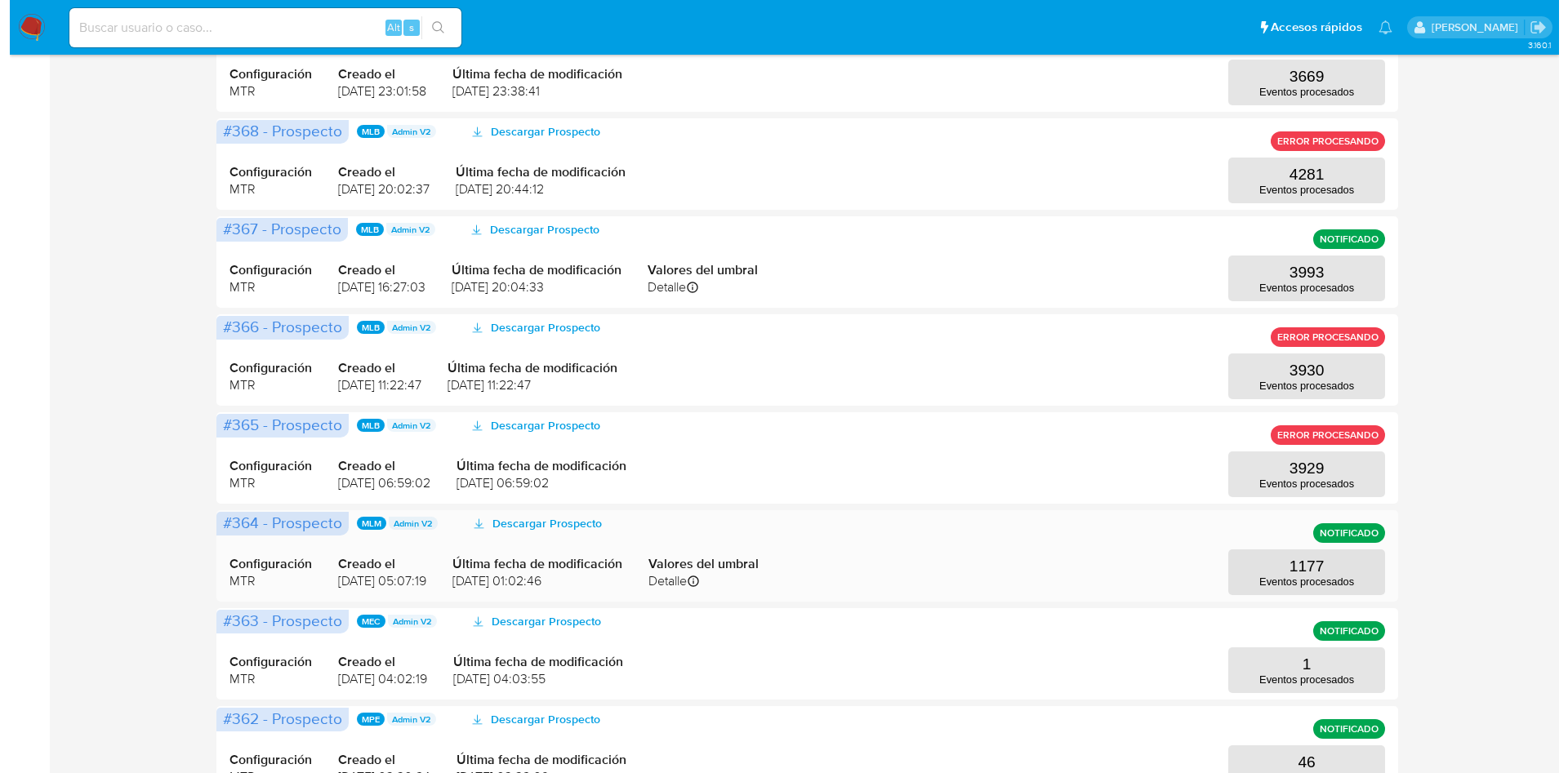
scroll to position [626, 0]
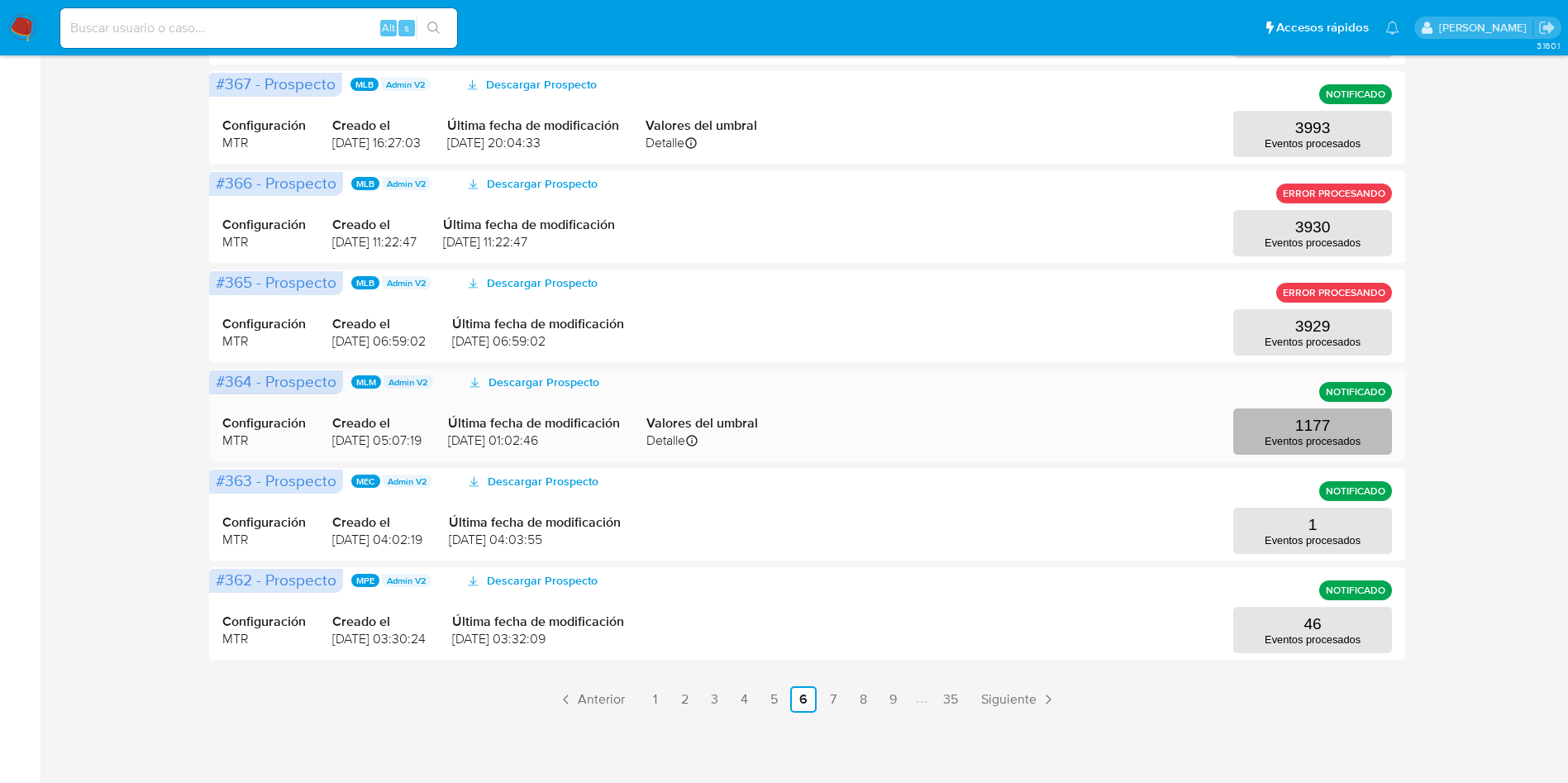
click at [1291, 421] on button "1177 Eventos procesados" at bounding box center [1313, 431] width 159 height 46
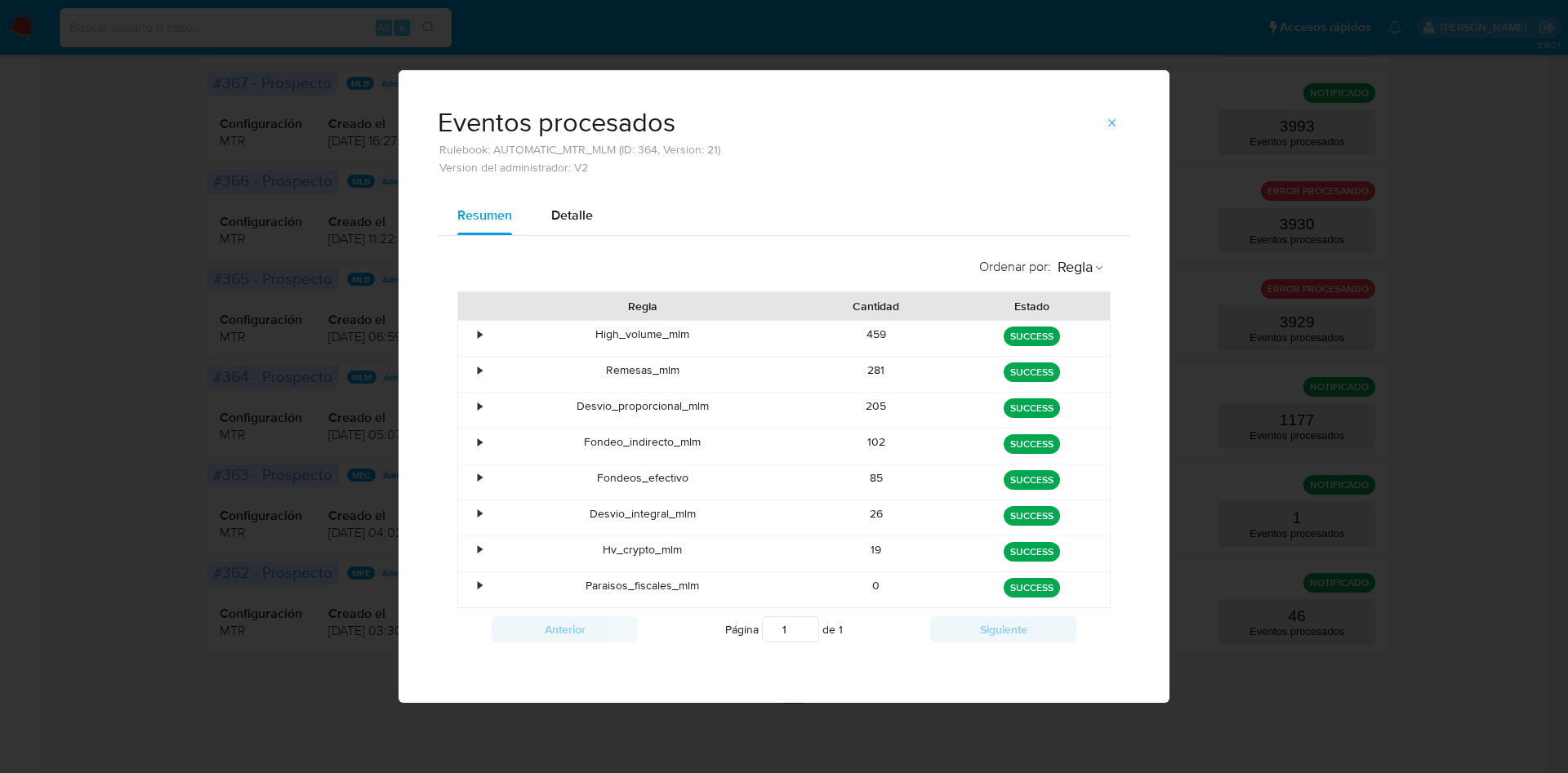
drag, startPoint x: 907, startPoint y: 478, endPoint x: 979, endPoint y: 468, distance: 72.7
click at [973, 471] on div "• Fondeos_efectivo 85 green SUCCESS" at bounding box center [784, 482] width 652 height 35
